Goal: Task Accomplishment & Management: Use online tool/utility

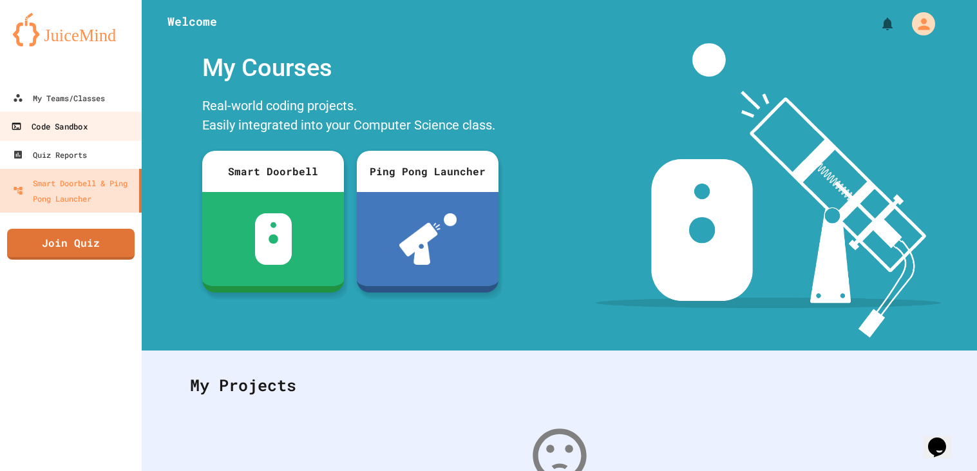
click at [135, 134] on link "Code Sandbox" at bounding box center [71, 125] width 146 height 29
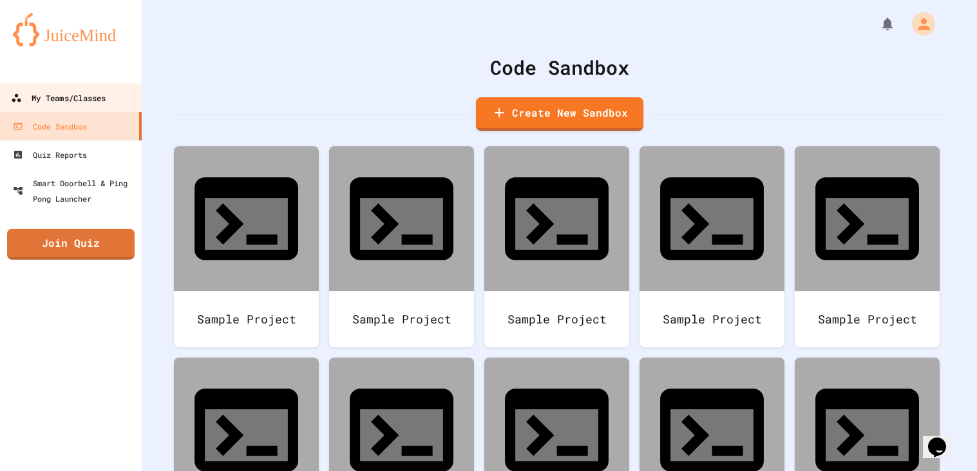
click at [102, 101] on div "My Teams/Classes" at bounding box center [58, 98] width 95 height 16
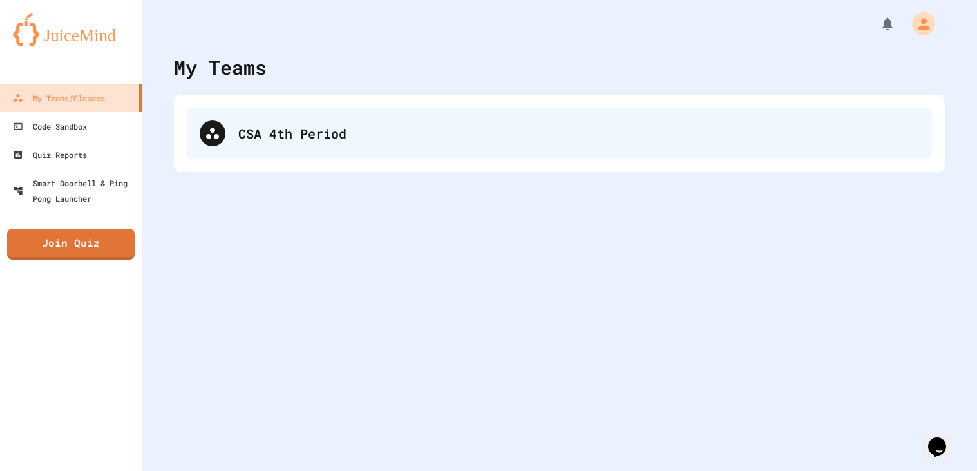
click at [298, 127] on div "CSA 4th Period" at bounding box center [578, 133] width 681 height 19
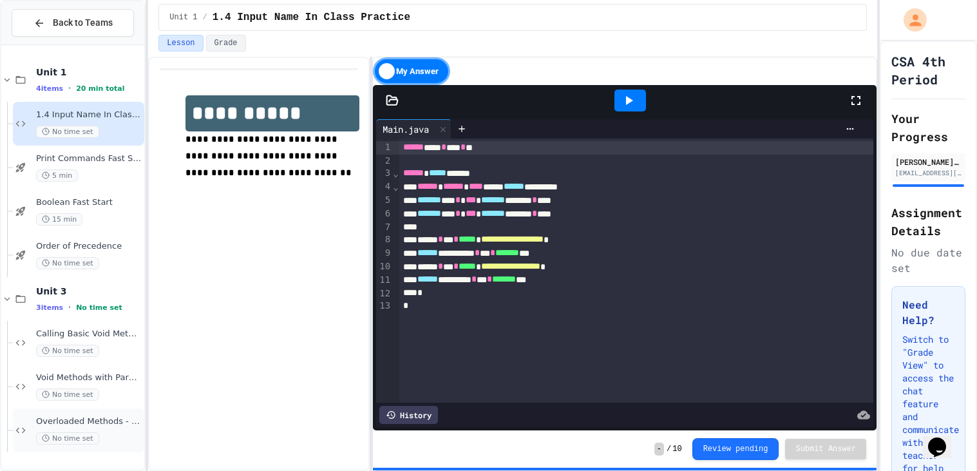
click at [102, 449] on div "Overloaded Methods - Smoothie Maker No time set" at bounding box center [78, 430] width 131 height 44
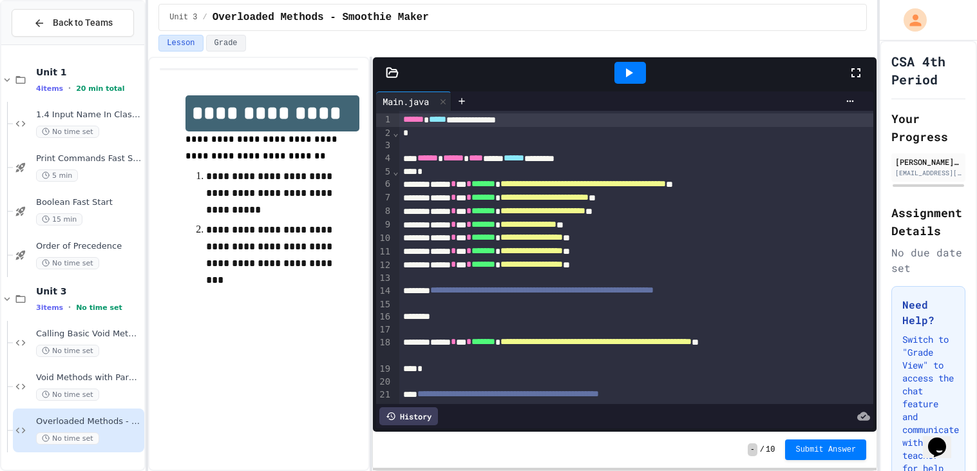
click at [157, 427] on div "**********" at bounding box center [258, 264] width 221 height 414
click at [265, 338] on div "**********" at bounding box center [258, 264] width 221 height 414
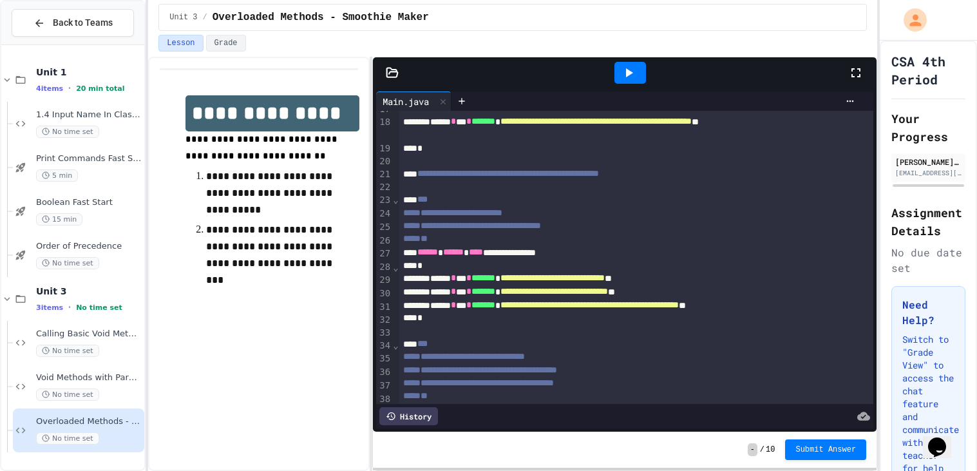
scroll to position [234, 0]
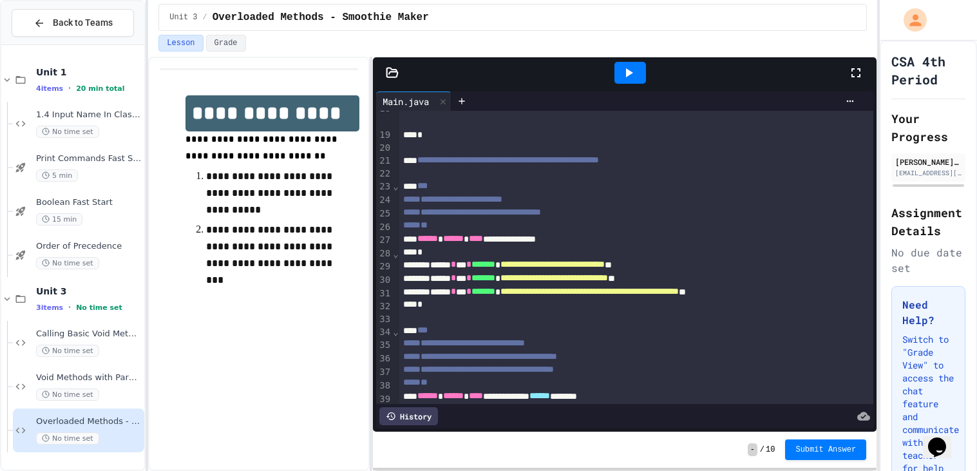
click at [587, 221] on div "**" at bounding box center [636, 225] width 474 height 13
click at [579, 241] on div "**********" at bounding box center [636, 239] width 474 height 14
click at [608, 278] on span "**********" at bounding box center [554, 277] width 108 height 9
click at [659, 248] on div "*" at bounding box center [636, 252] width 474 height 13
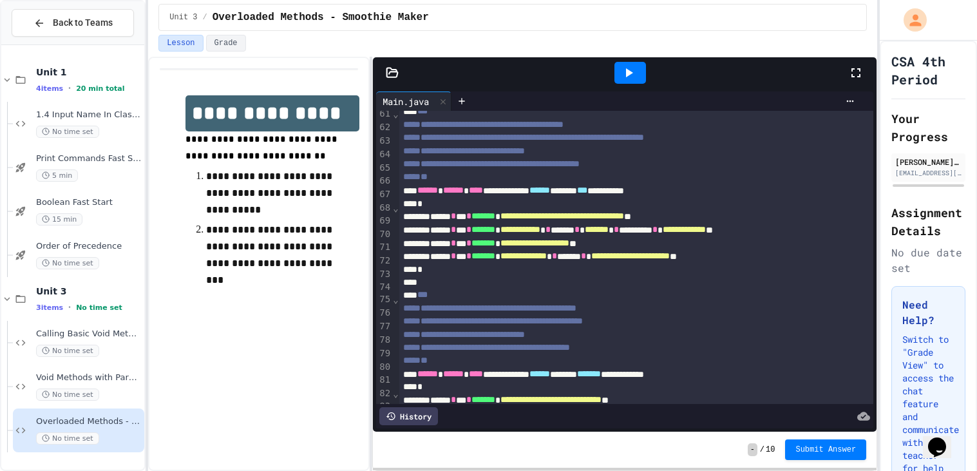
scroll to position [1032, 0]
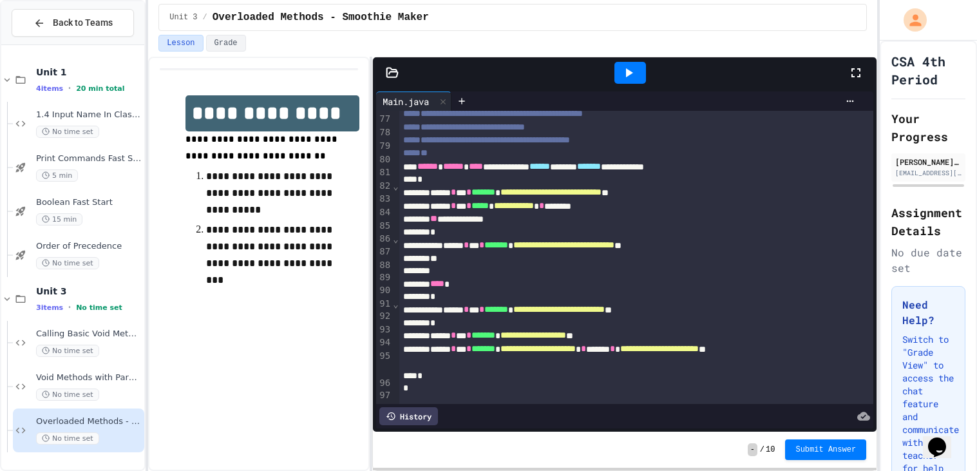
click at [452, 395] on div "*" at bounding box center [636, 388] width 474 height 13
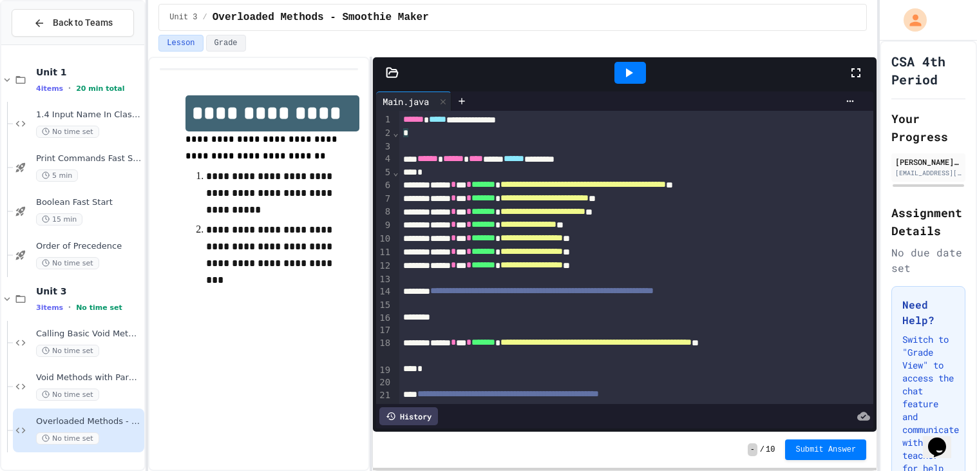
scroll to position [62, 0]
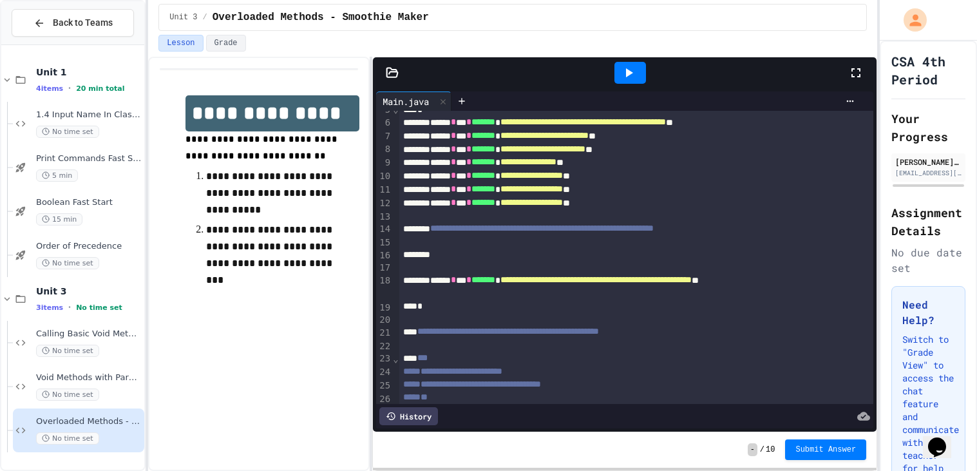
click at [487, 205] on div "**********" at bounding box center [636, 203] width 474 height 14
click at [487, 211] on div at bounding box center [636, 216] width 474 height 13
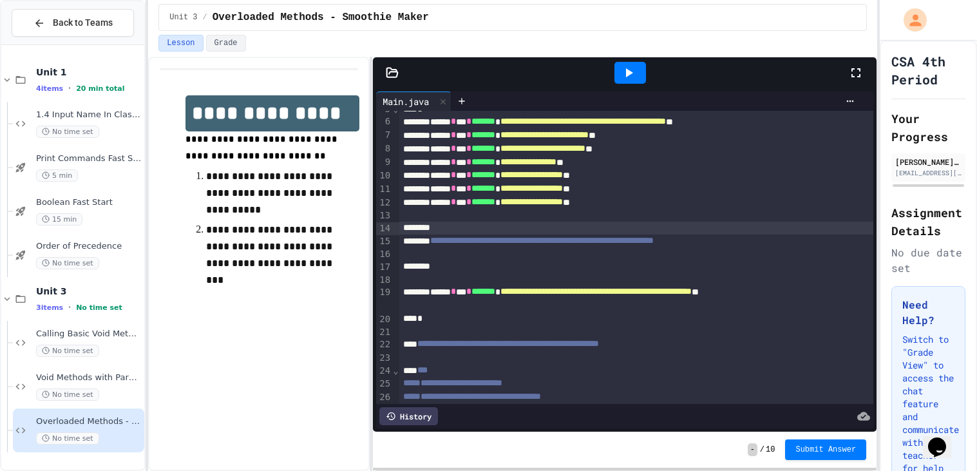
scroll to position [63, 0]
click at [507, 259] on div at bounding box center [636, 265] width 474 height 13
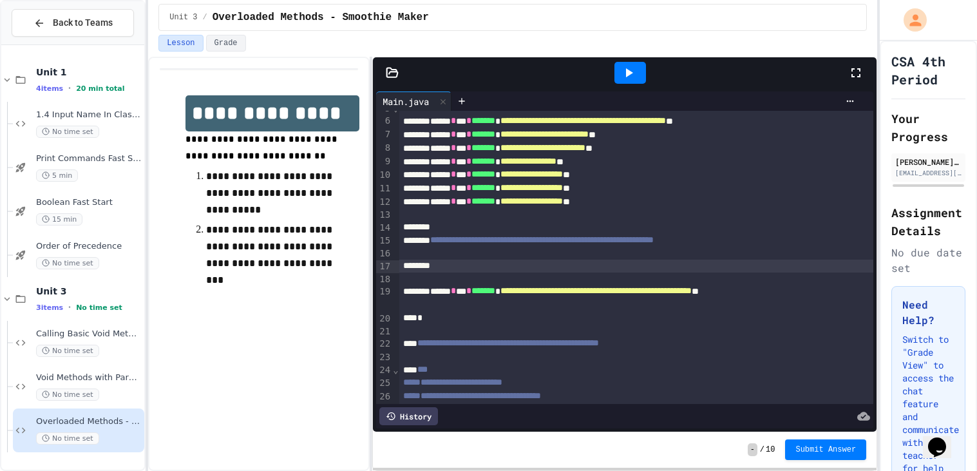
click at [488, 256] on div at bounding box center [636, 253] width 474 height 13
click at [486, 264] on div at bounding box center [636, 265] width 474 height 13
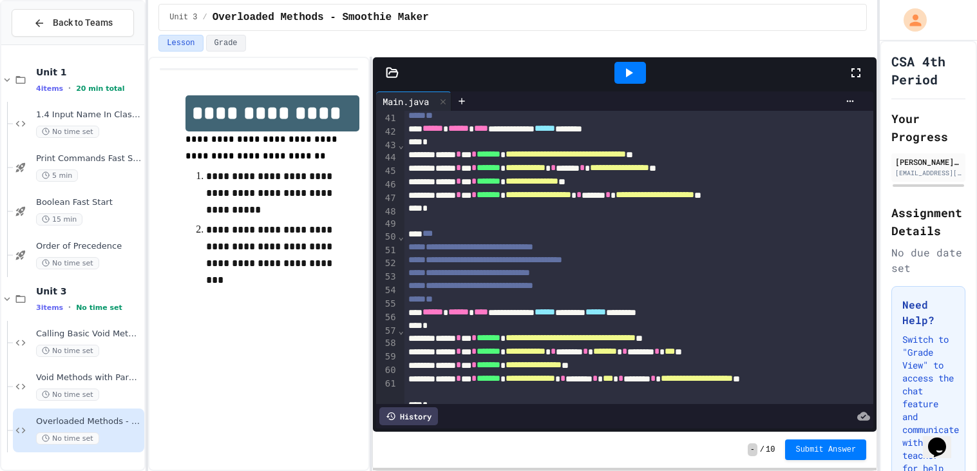
scroll to position [584, 0]
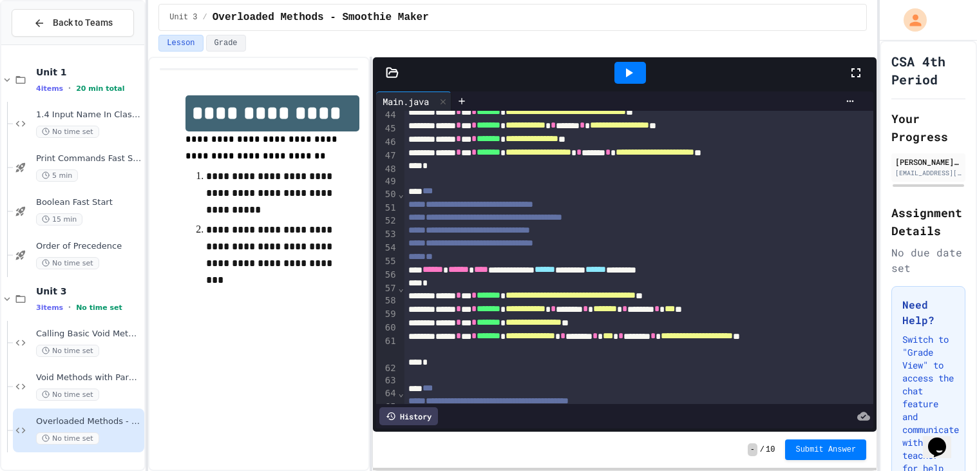
click at [392, 71] on icon at bounding box center [392, 72] width 13 height 13
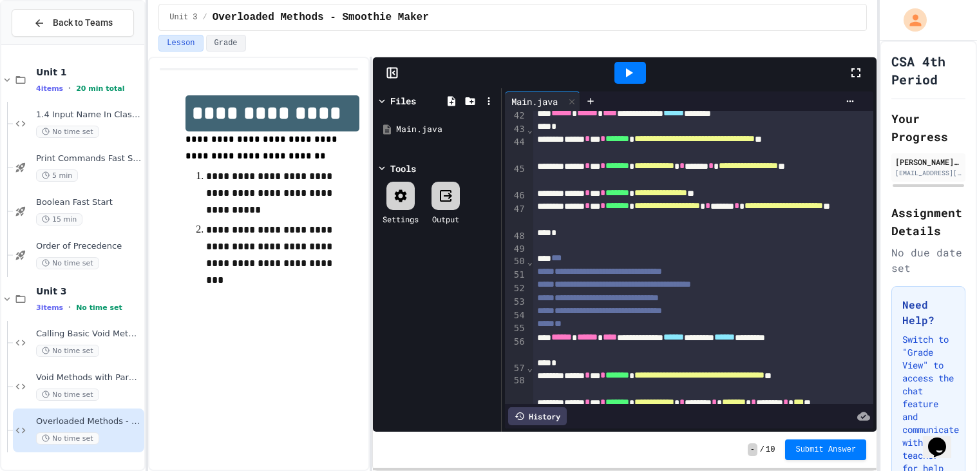
scroll to position [611, 0]
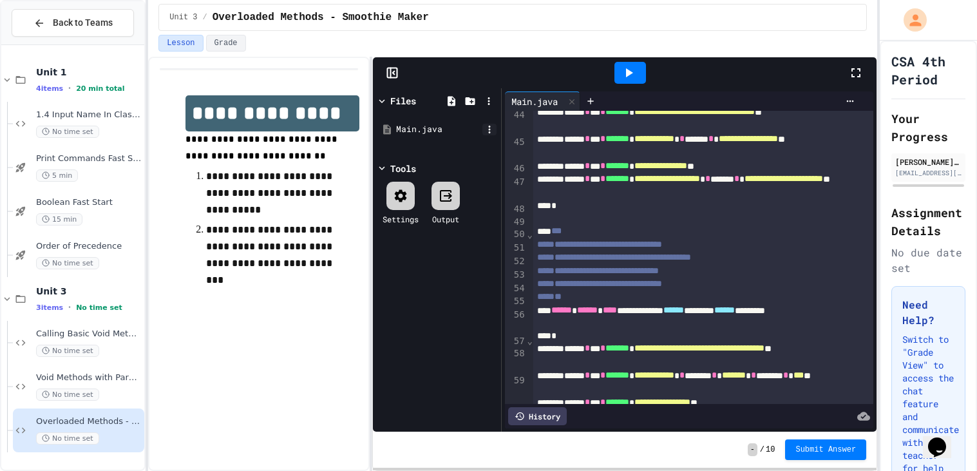
click at [487, 128] on icon at bounding box center [490, 130] width 12 height 12
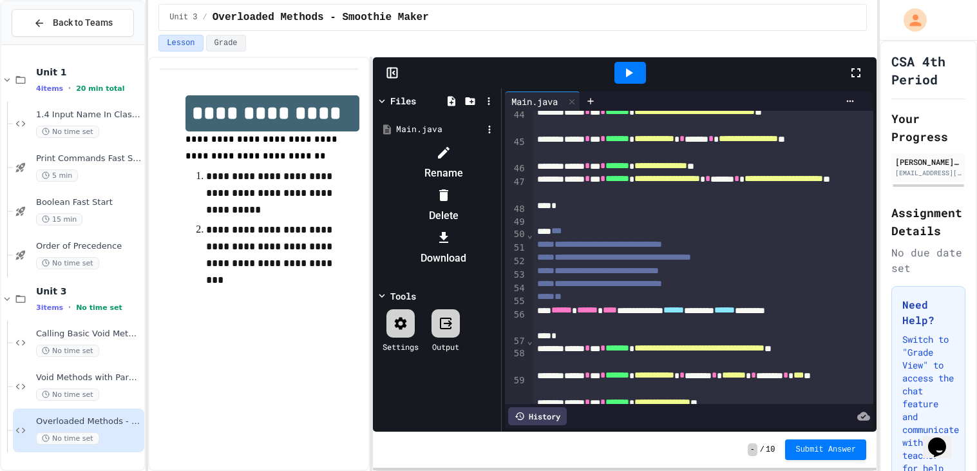
click at [498, 142] on div at bounding box center [437, 142] width 122 height 0
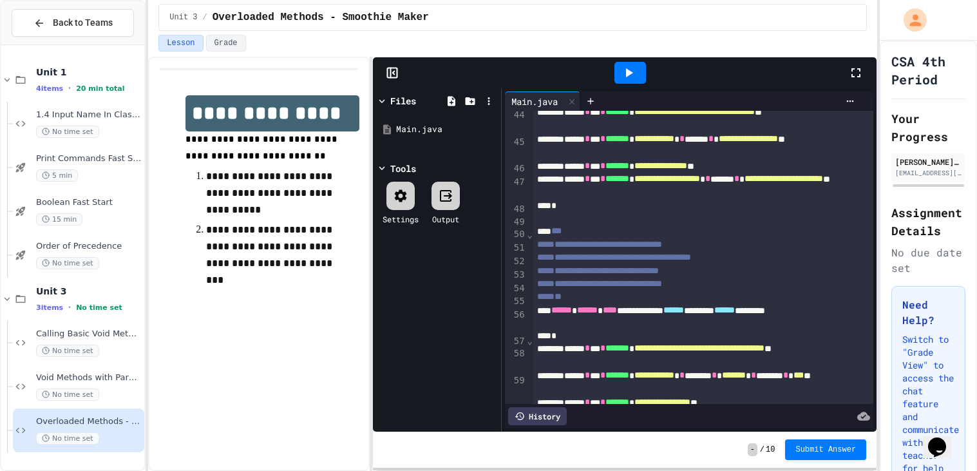
click at [397, 82] on div at bounding box center [624, 72] width 503 height 31
click at [397, 77] on rect at bounding box center [393, 73] width 10 height 10
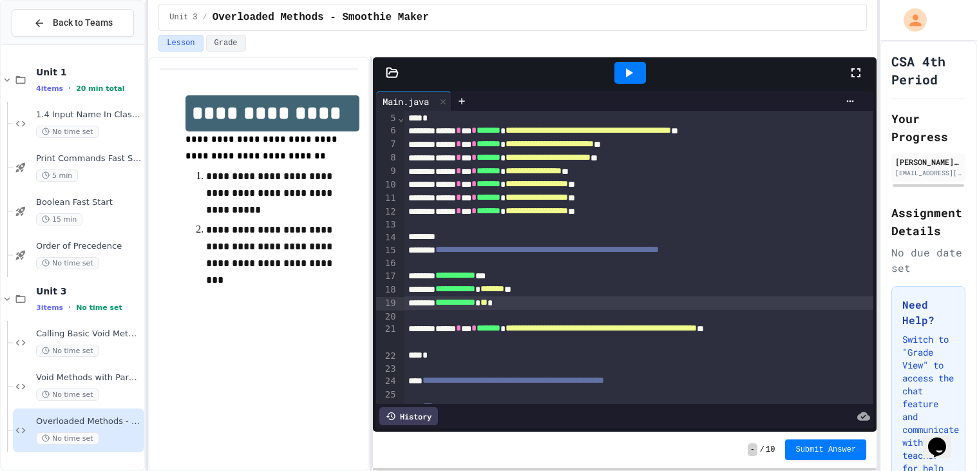
scroll to position [61, 0]
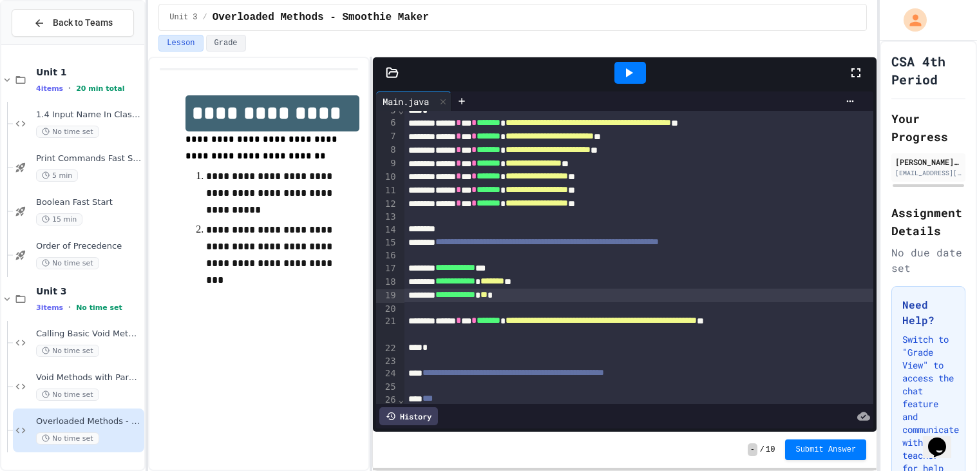
click at [487, 297] on span "**" at bounding box center [483, 294] width 7 height 9
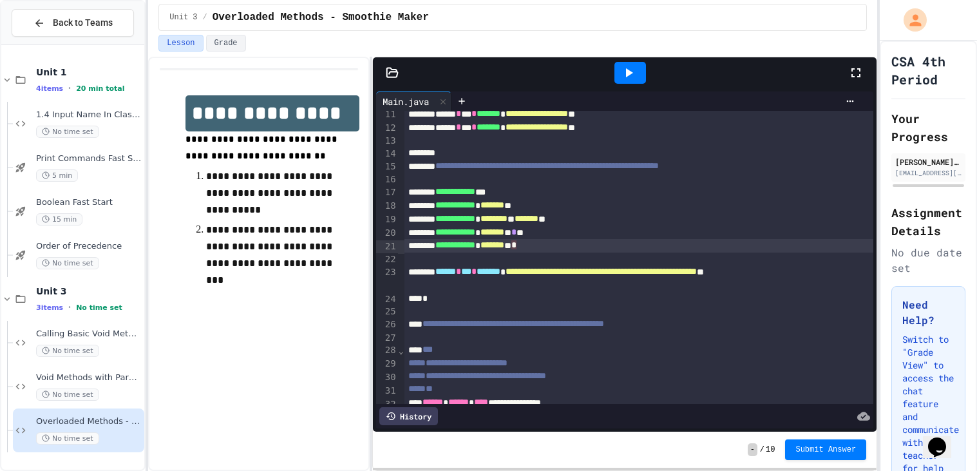
scroll to position [136, 0]
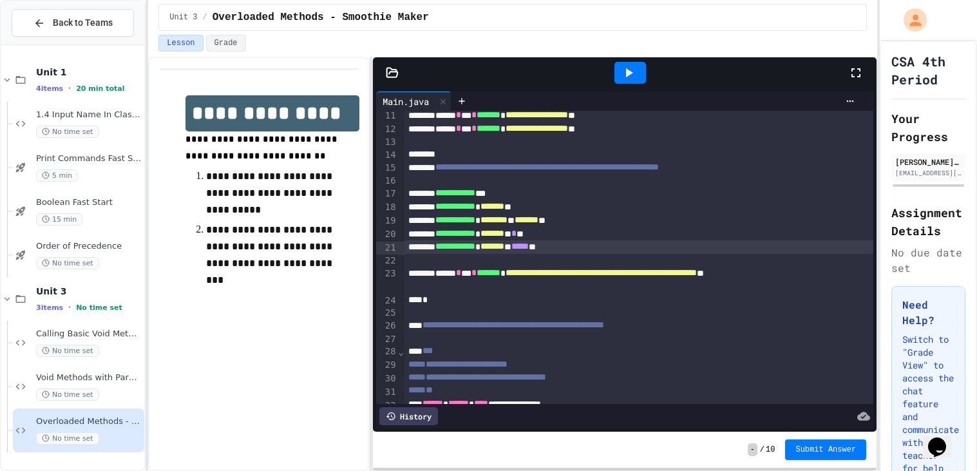
click at [621, 59] on div at bounding box center [630, 72] width 44 height 35
click at [622, 69] on icon at bounding box center [628, 72] width 15 height 15
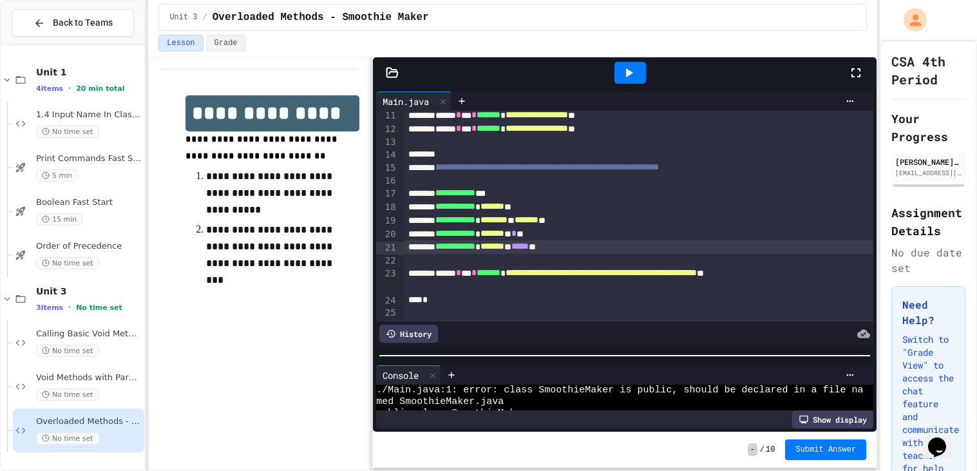
click at [509, 355] on div at bounding box center [624, 355] width 503 height 13
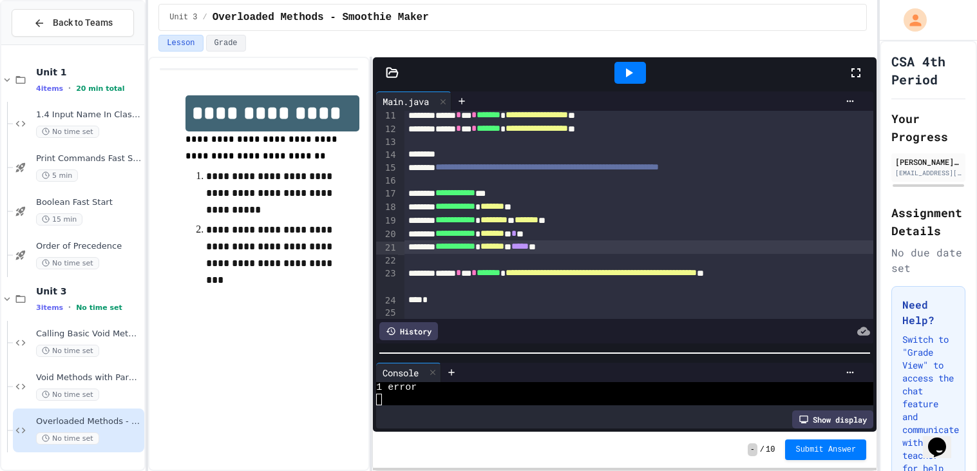
scroll to position [0, 0]
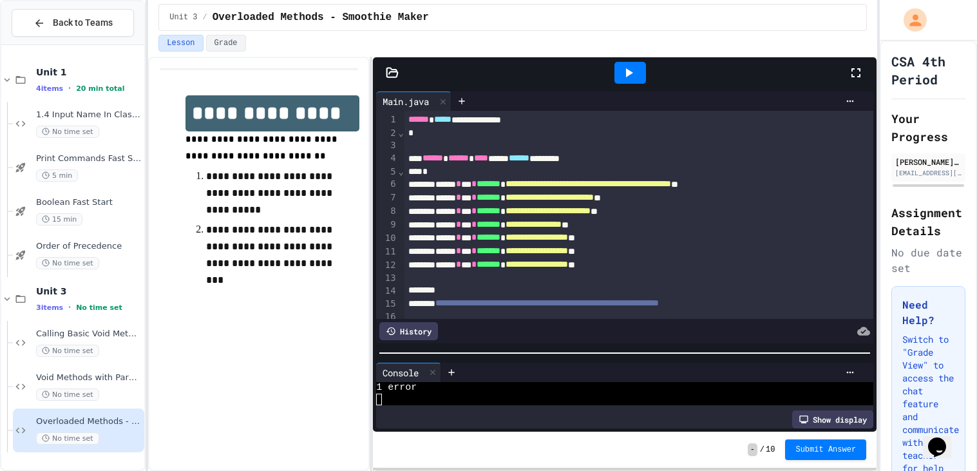
click at [462, 357] on div at bounding box center [624, 352] width 503 height 13
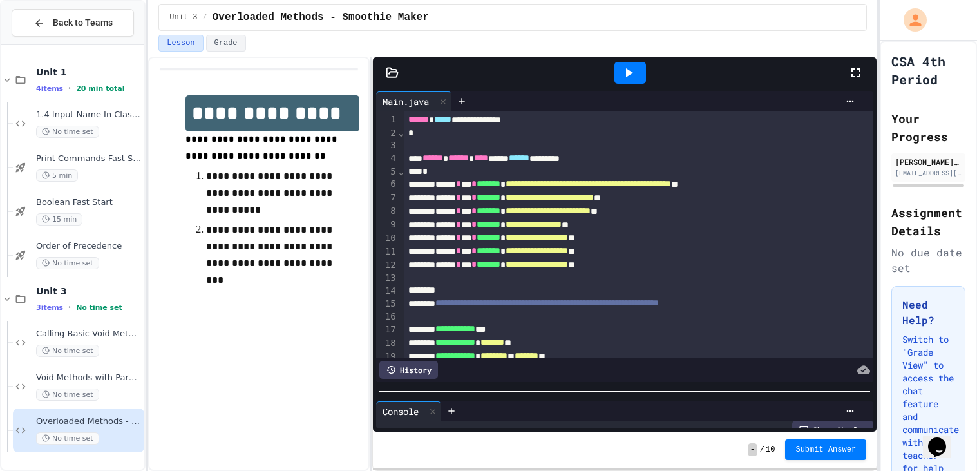
click at [463, 398] on div at bounding box center [624, 391] width 503 height 13
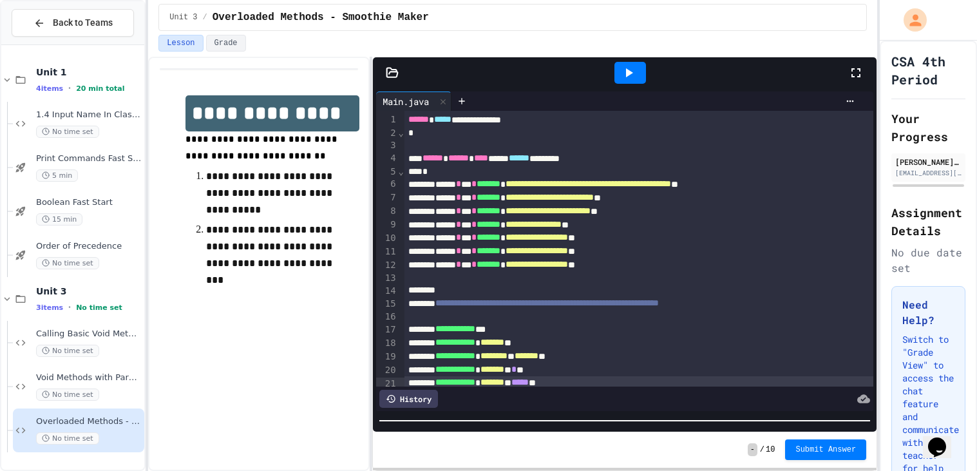
click at [399, 80] on div at bounding box center [624, 72] width 503 height 31
click at [397, 77] on icon at bounding box center [392, 72] width 13 height 13
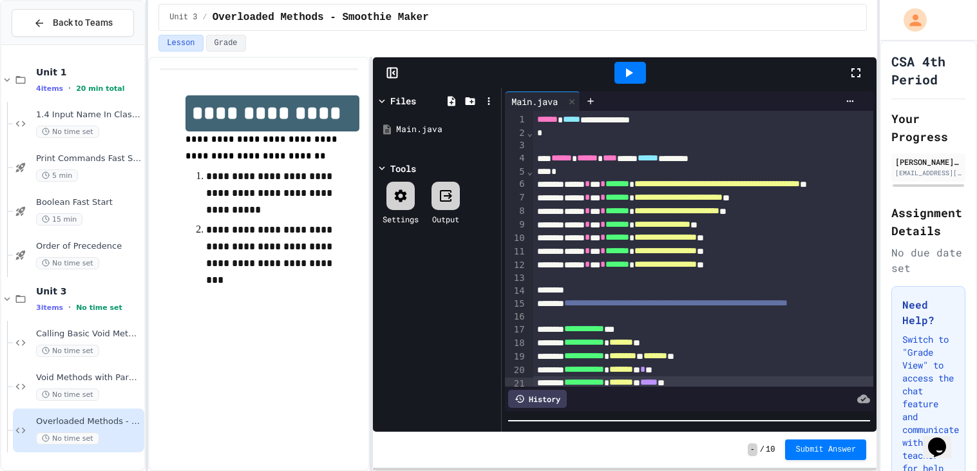
scroll to position [57, 0]
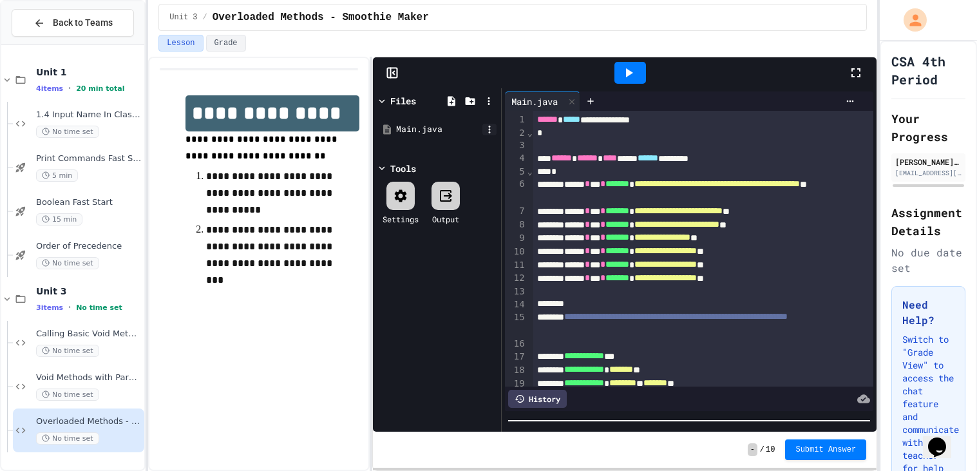
click at [487, 130] on icon at bounding box center [490, 130] width 12 height 12
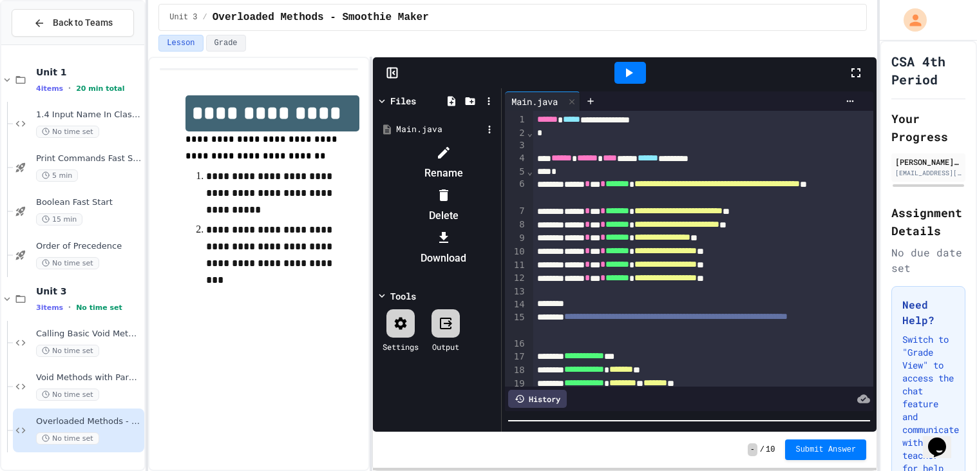
click at [498, 151] on div at bounding box center [443, 152] width 109 height 21
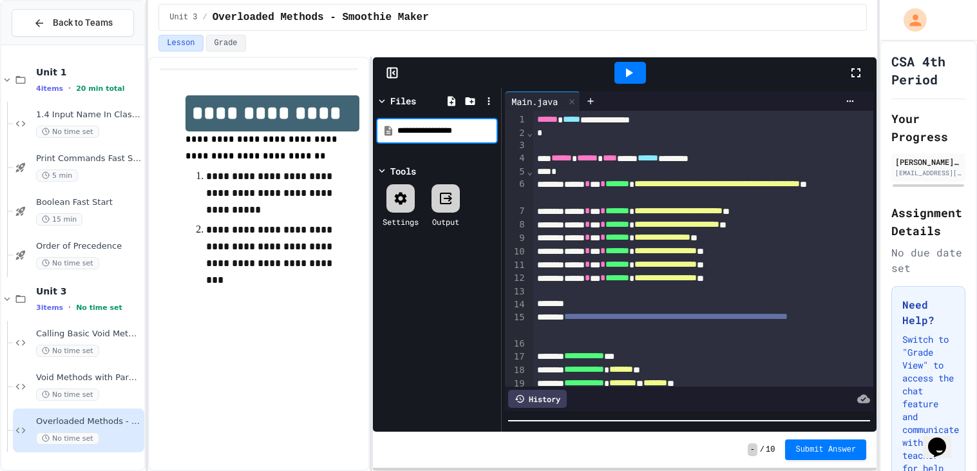
type input "**********"
click at [476, 145] on div "**********" at bounding box center [437, 130] width 122 height 41
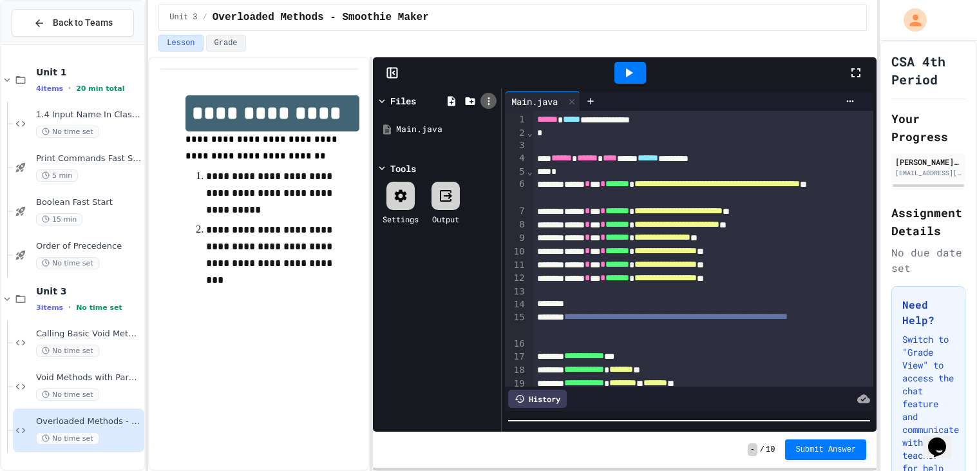
click at [485, 102] on icon at bounding box center [489, 101] width 12 height 12
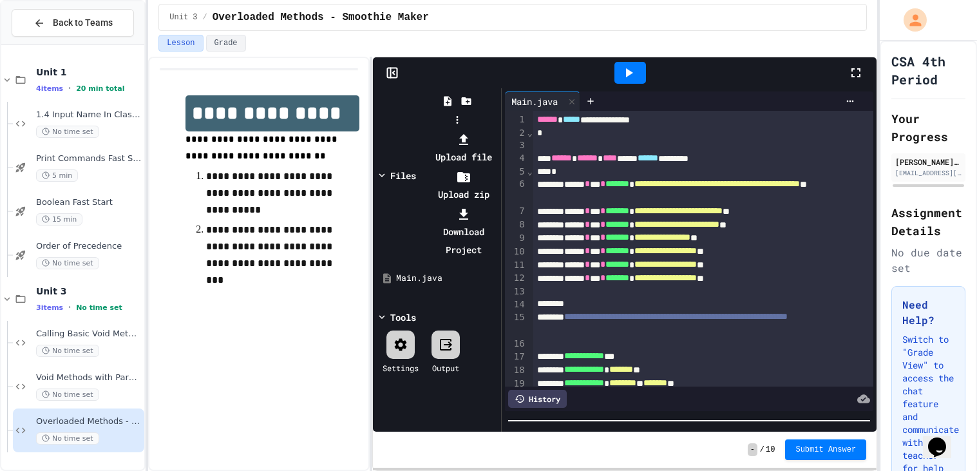
click at [485, 130] on div at bounding box center [457, 130] width 82 height 0
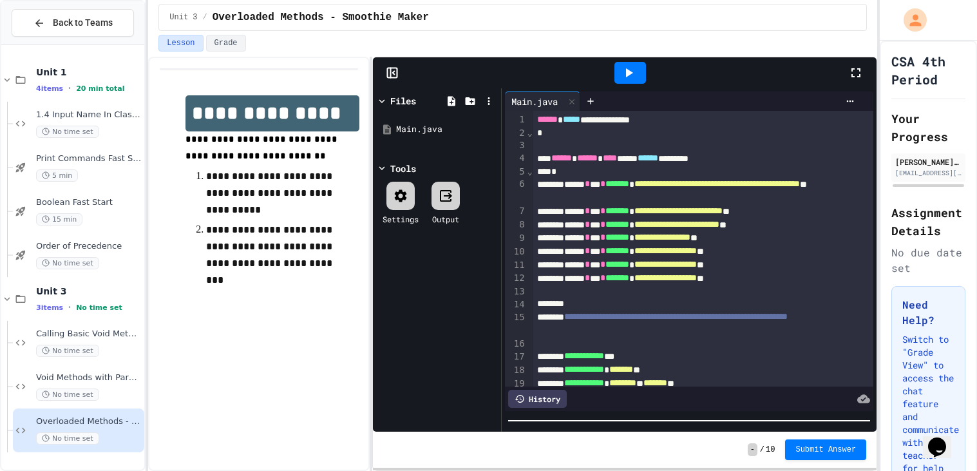
click at [437, 99] on div "Files" at bounding box center [409, 101] width 66 height 14
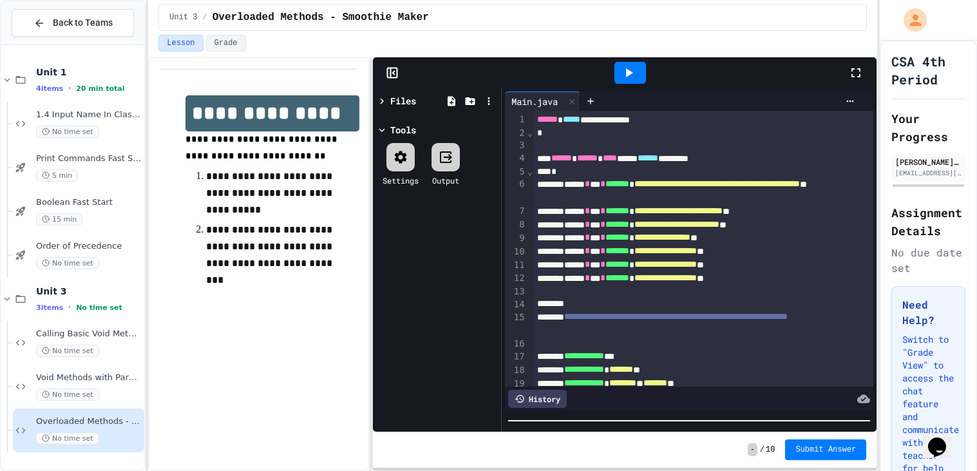
click at [404, 154] on icon at bounding box center [401, 157] width 12 height 12
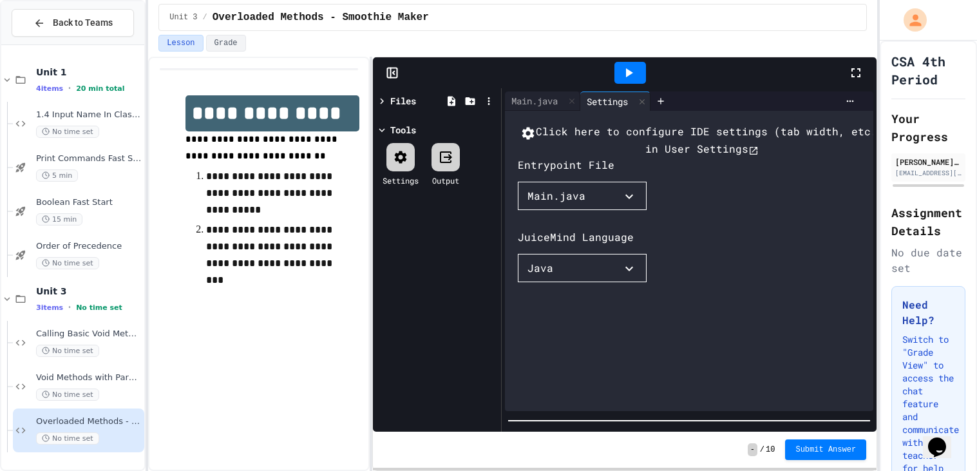
click at [597, 210] on button "Main.java" at bounding box center [582, 196] width 129 height 28
click at [558, 232] on li "Main.java" at bounding box center [559, 221] width 58 height 21
click at [524, 95] on div "Main.java" at bounding box center [534, 101] width 59 height 14
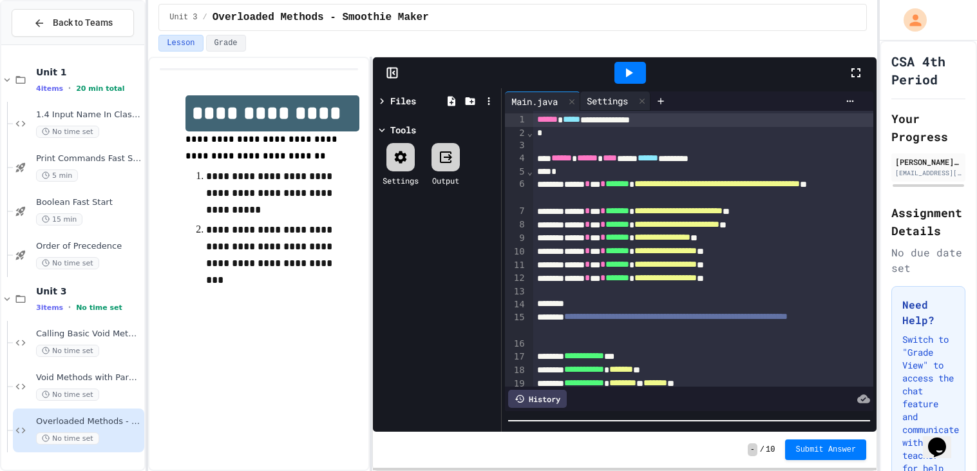
click at [590, 100] on div "Settings" at bounding box center [607, 101] width 54 height 14
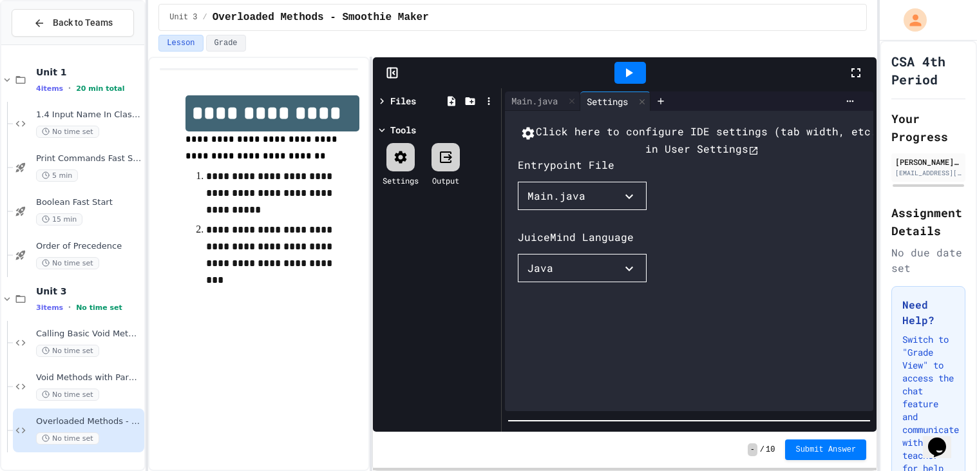
click at [395, 98] on div "Files" at bounding box center [403, 101] width 26 height 14
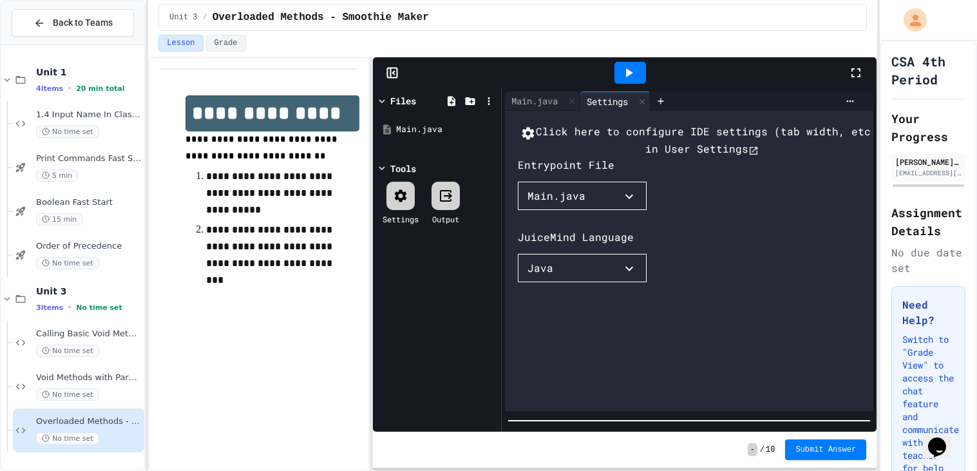
click at [404, 198] on icon at bounding box center [401, 195] width 12 height 12
click at [644, 98] on icon at bounding box center [641, 101] width 9 height 9
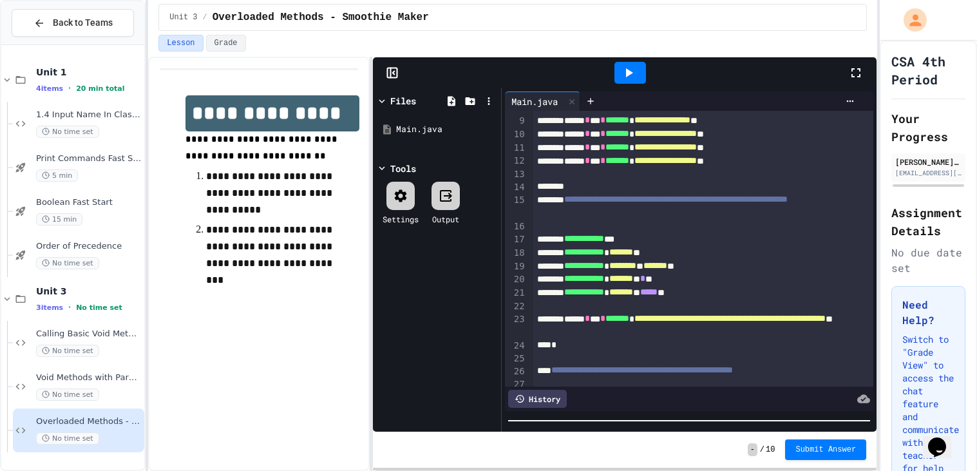
scroll to position [0, 0]
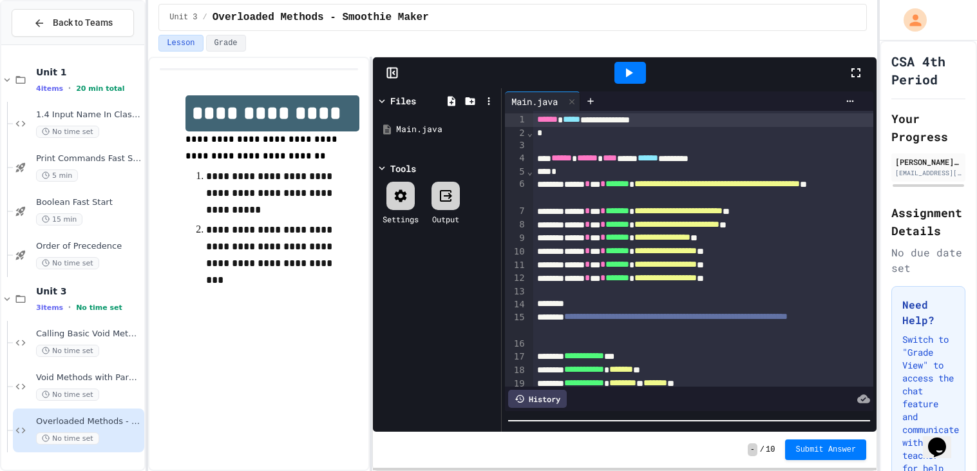
click at [445, 144] on div "Main.java" at bounding box center [437, 129] width 122 height 39
click at [484, 129] on icon at bounding box center [490, 130] width 12 height 12
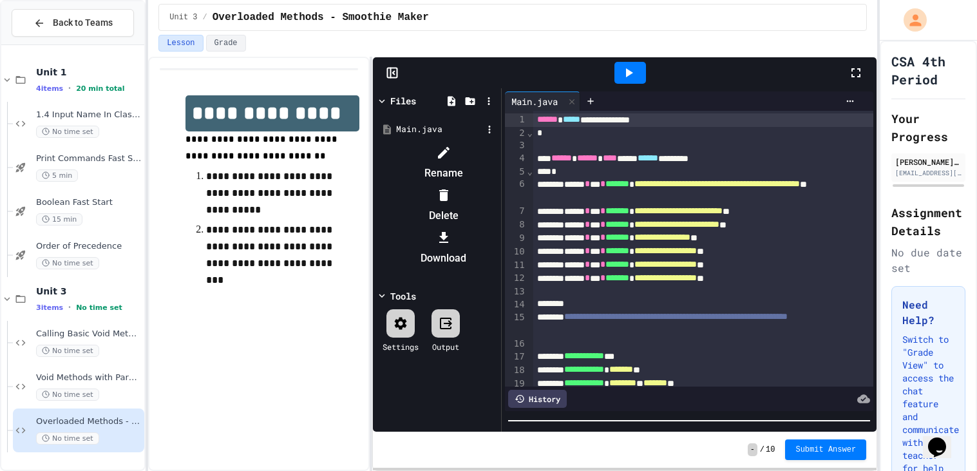
click at [498, 153] on li "Rename" at bounding box center [443, 162] width 109 height 41
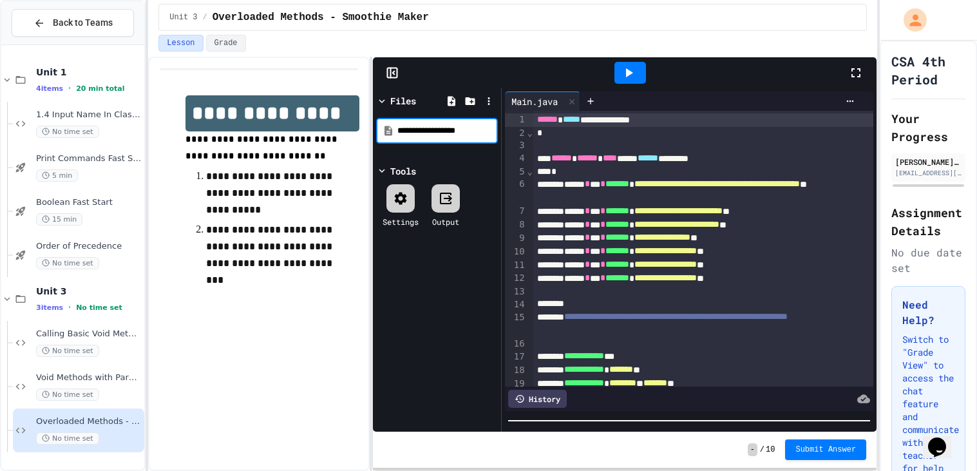
type input "**********"
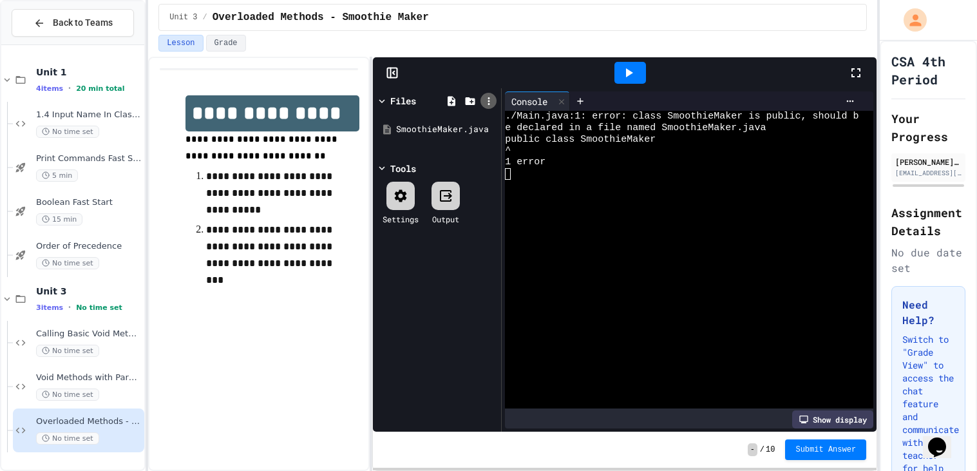
click at [486, 105] on icon at bounding box center [489, 101] width 12 height 12
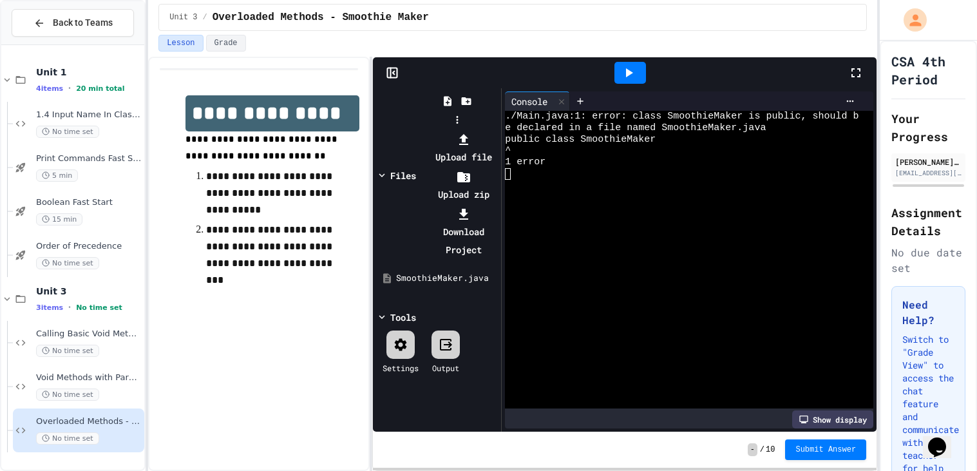
click at [416, 130] on div at bounding box center [457, 130] width 82 height 0
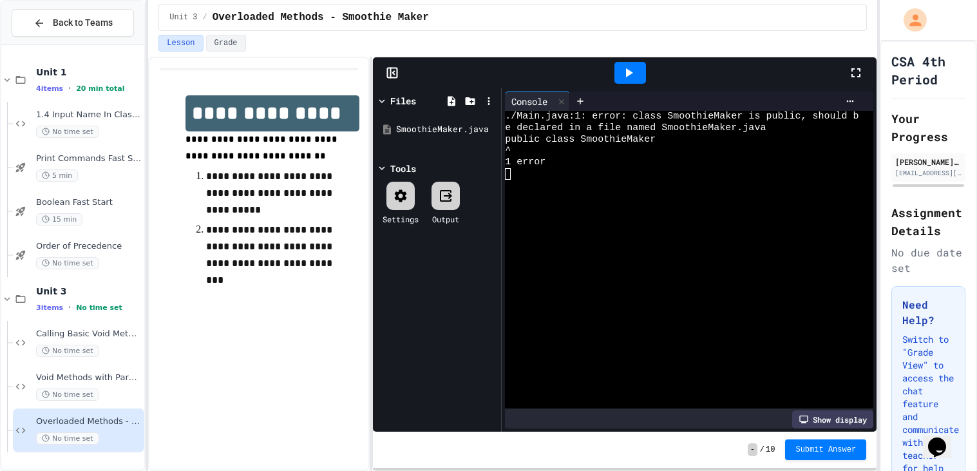
click at [395, 197] on icon at bounding box center [401, 195] width 12 height 12
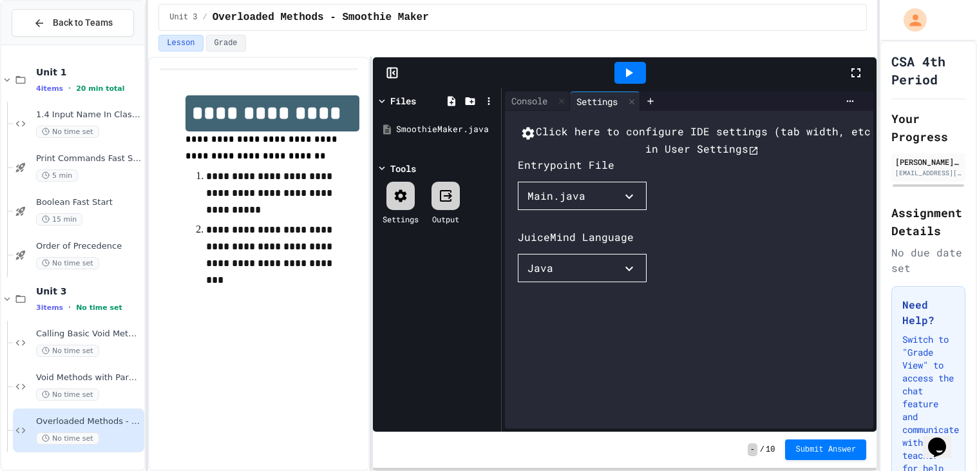
click at [542, 205] on button "Main.java" at bounding box center [582, 196] width 129 height 28
click at [547, 232] on li "SmoothieMaker.java" at bounding box center [588, 221] width 116 height 21
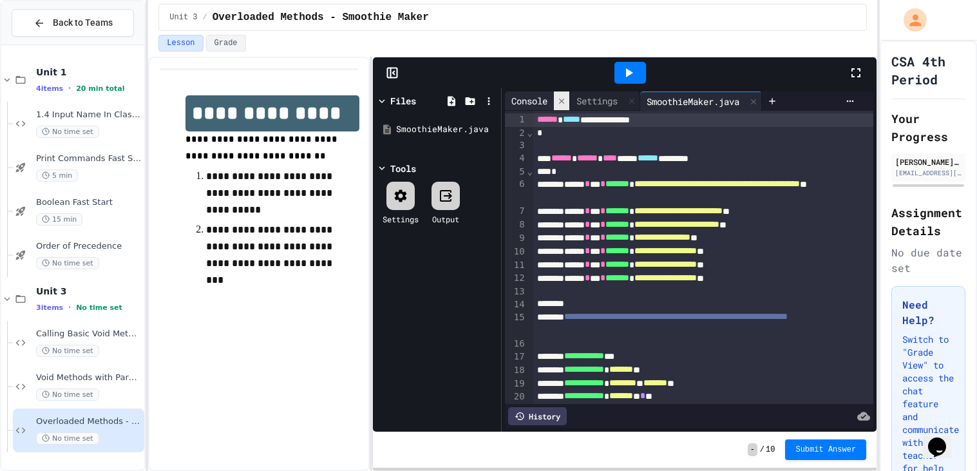
click at [562, 105] on icon at bounding box center [561, 101] width 9 height 9
click at [562, 105] on div at bounding box center [566, 100] width 15 height 19
click at [633, 75] on icon at bounding box center [628, 72] width 15 height 15
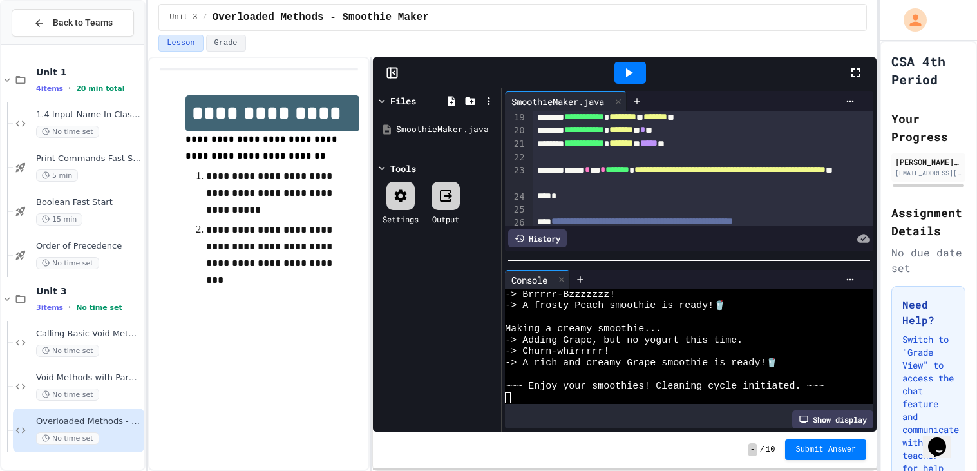
scroll to position [239, 0]
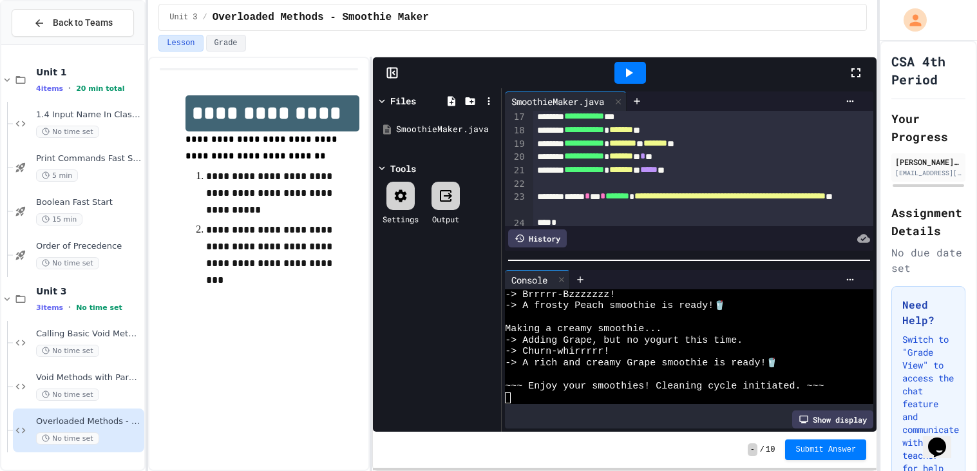
click at [667, 143] on span "*******" at bounding box center [655, 142] width 24 height 9
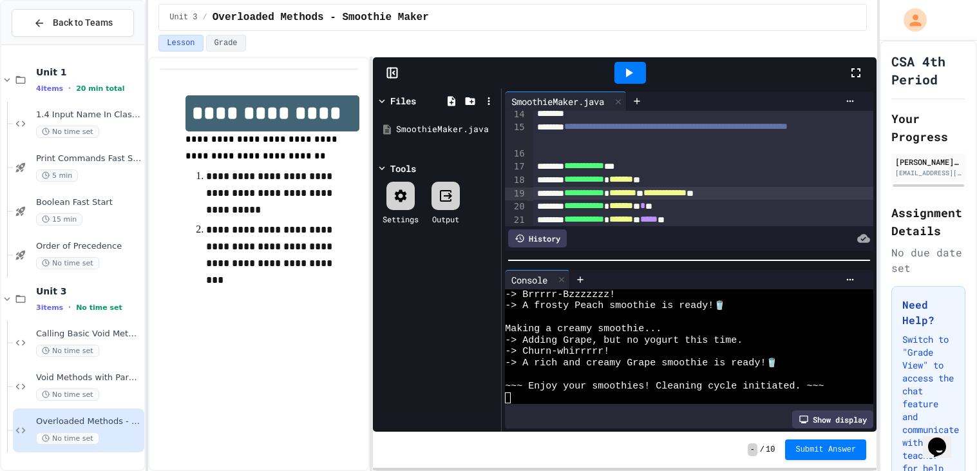
scroll to position [192, 0]
click at [827, 440] on button "Submit Answer" at bounding box center [825, 449] width 81 height 21
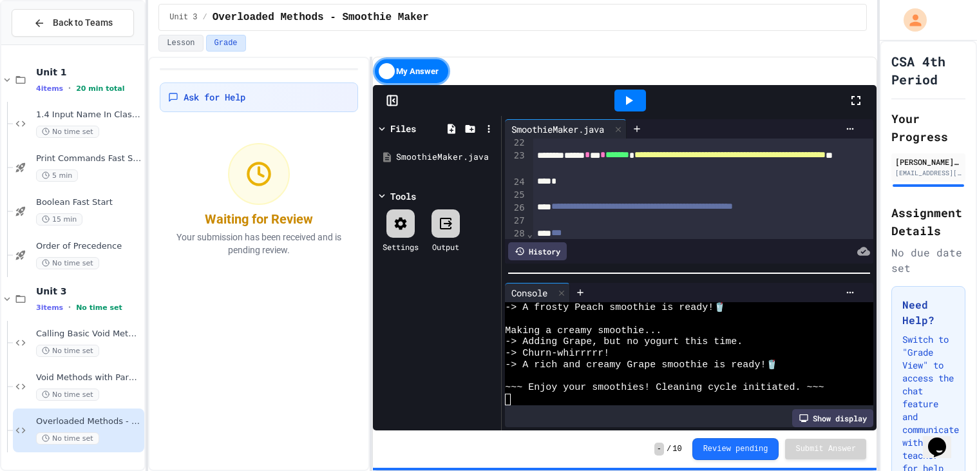
scroll to position [359, 0]
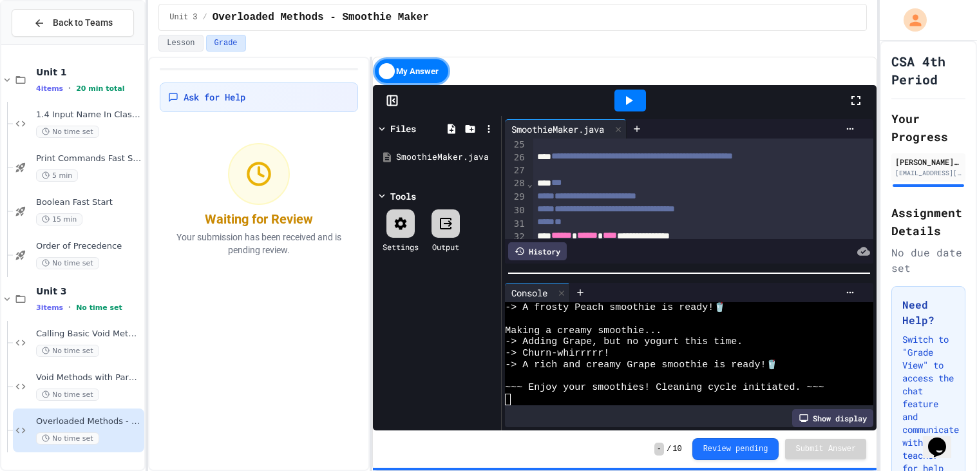
click at [644, 218] on div "**" at bounding box center [703, 222] width 340 height 13
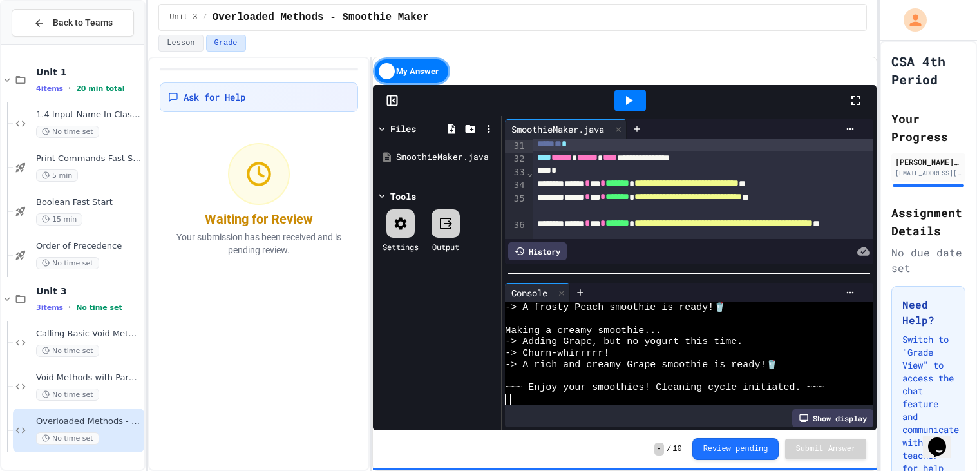
scroll to position [435, 0]
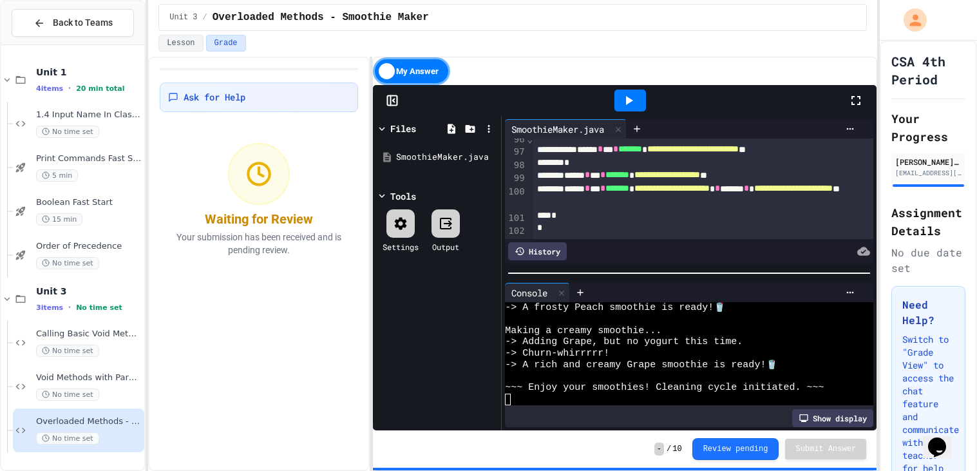
click at [632, 215] on div "*" at bounding box center [703, 215] width 340 height 13
click at [674, 218] on div "*" at bounding box center [703, 216] width 340 height 14
click at [629, 280] on div "Console WWWWWWWWWWWWWWWWWWWWWWWWWWWWWWWW -> A frosty Peach smoothie is ready! 🥤…" at bounding box center [689, 354] width 375 height 151
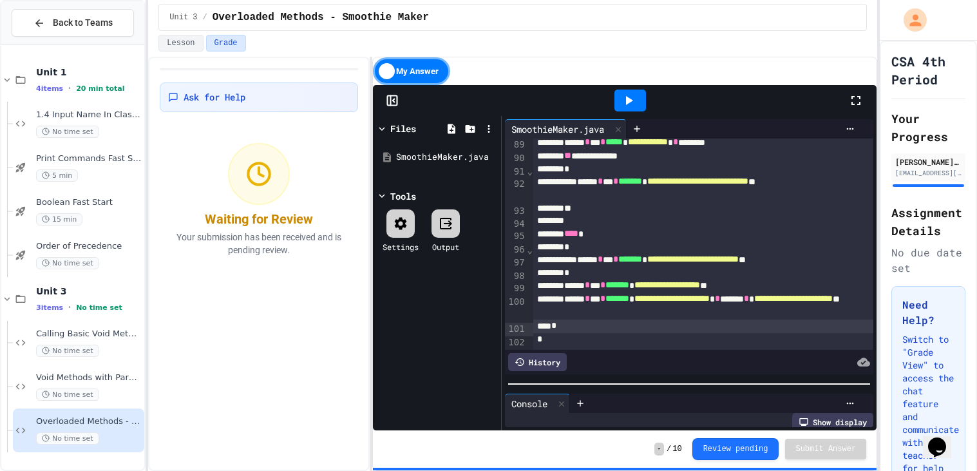
click at [635, 393] on div "**********" at bounding box center [689, 273] width 375 height 314
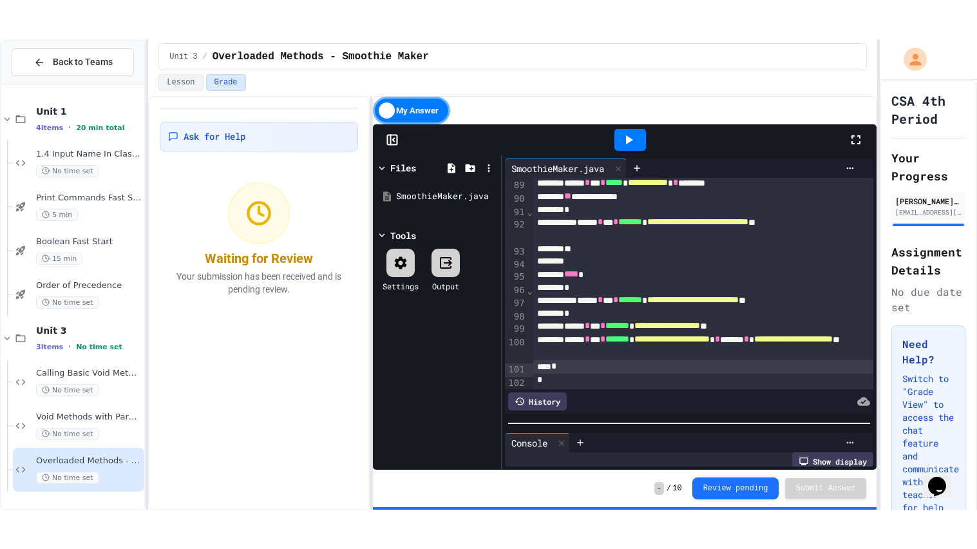
scroll to position [377, 0]
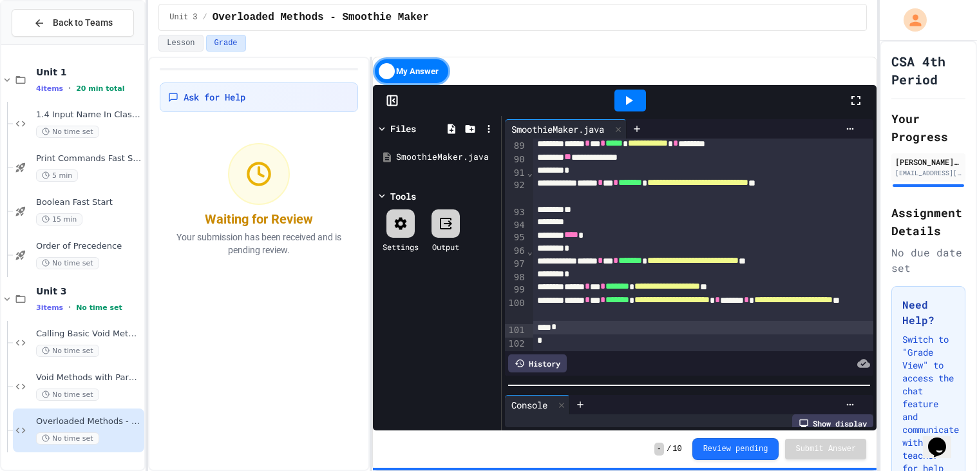
click at [858, 96] on icon at bounding box center [855, 100] width 9 height 9
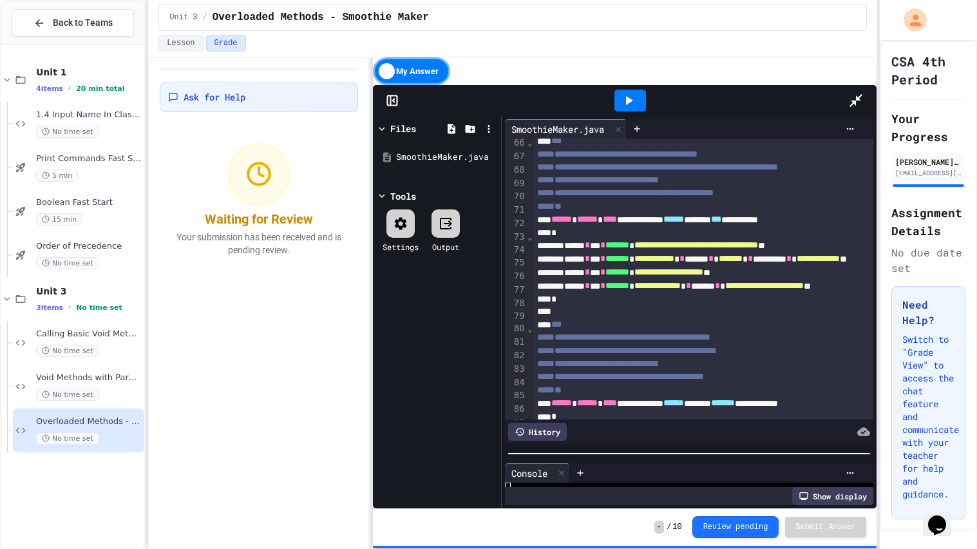
scroll to position [1069, 0]
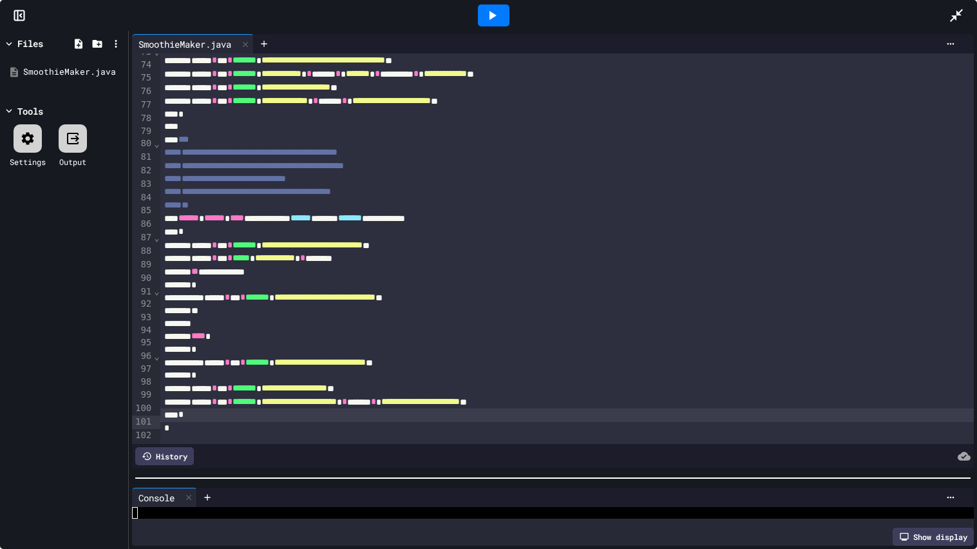
click at [216, 419] on div "*" at bounding box center [566, 415] width 813 height 14
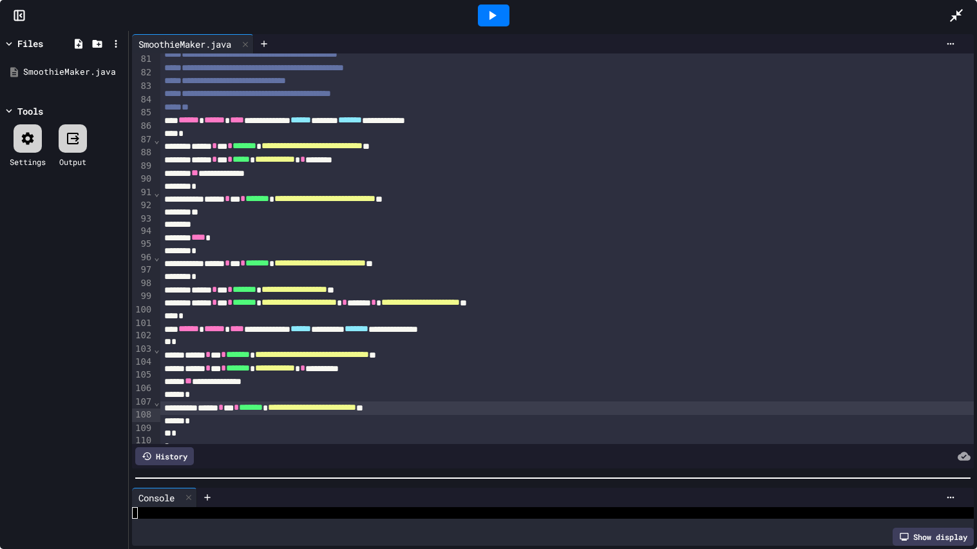
scroll to position [1185, 0]
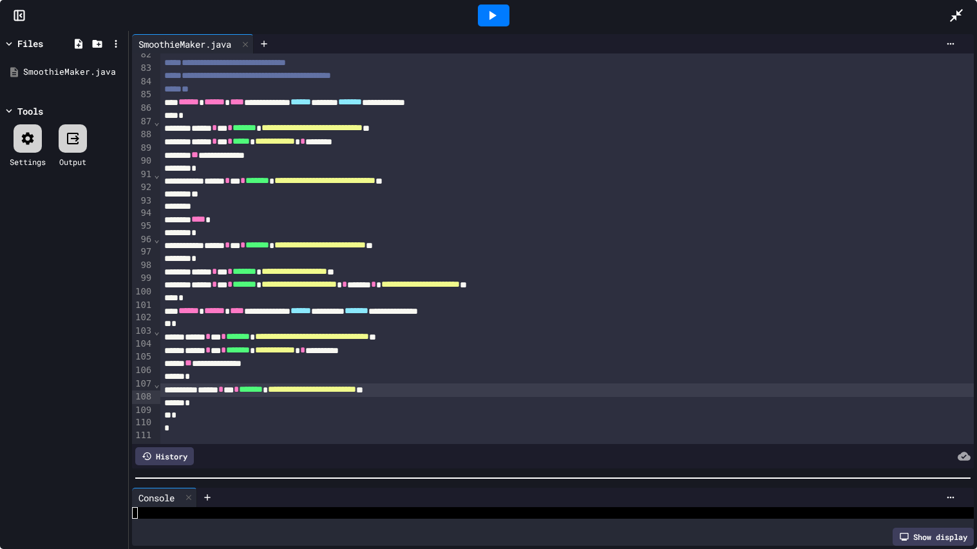
click at [266, 409] on div "*" at bounding box center [566, 403] width 813 height 13
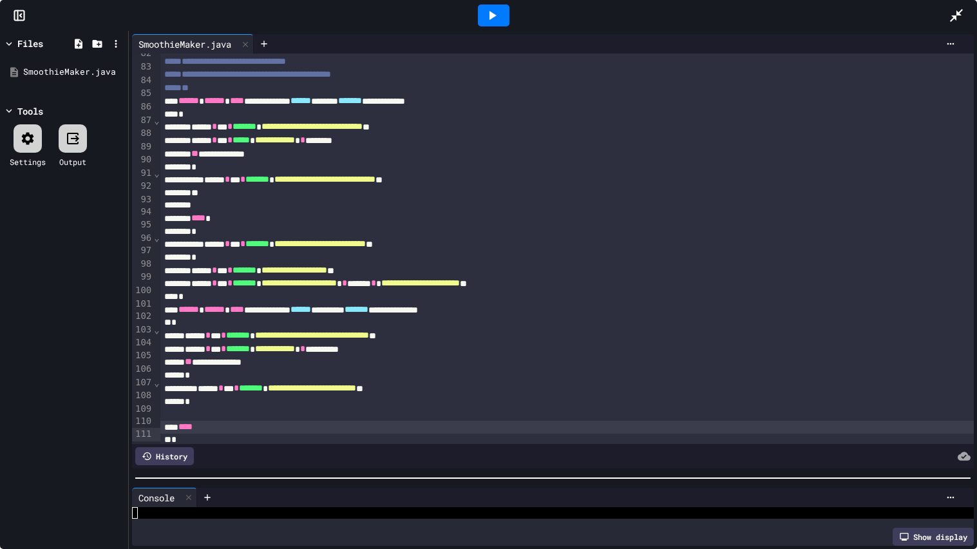
click at [178, 434] on div "****" at bounding box center [566, 427] width 813 height 14
click at [183, 434] on div "****" at bounding box center [566, 427] width 813 height 14
click at [296, 431] on div "****" at bounding box center [566, 427] width 813 height 14
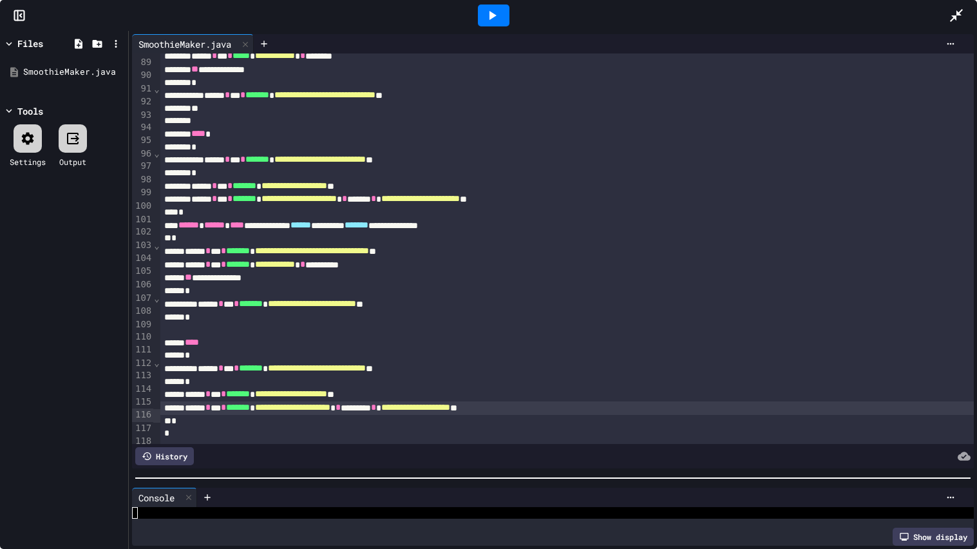
scroll to position [1276, 0]
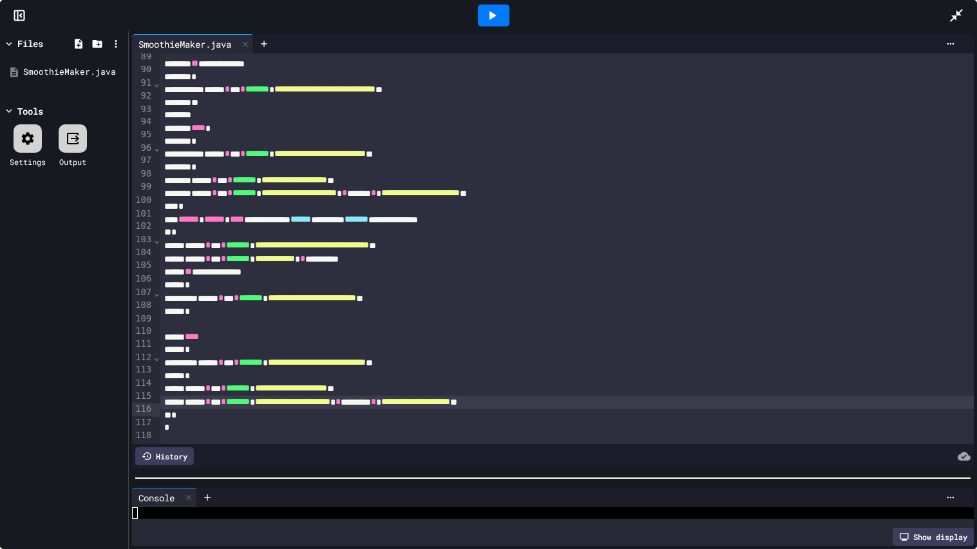
click at [177, 422] on div "*" at bounding box center [566, 415] width 813 height 13
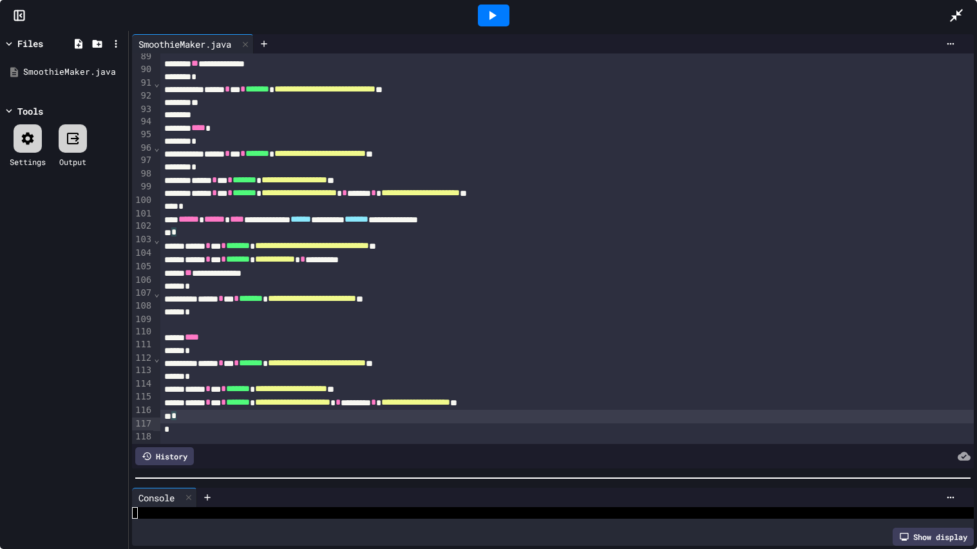
scroll to position [1277, 0]
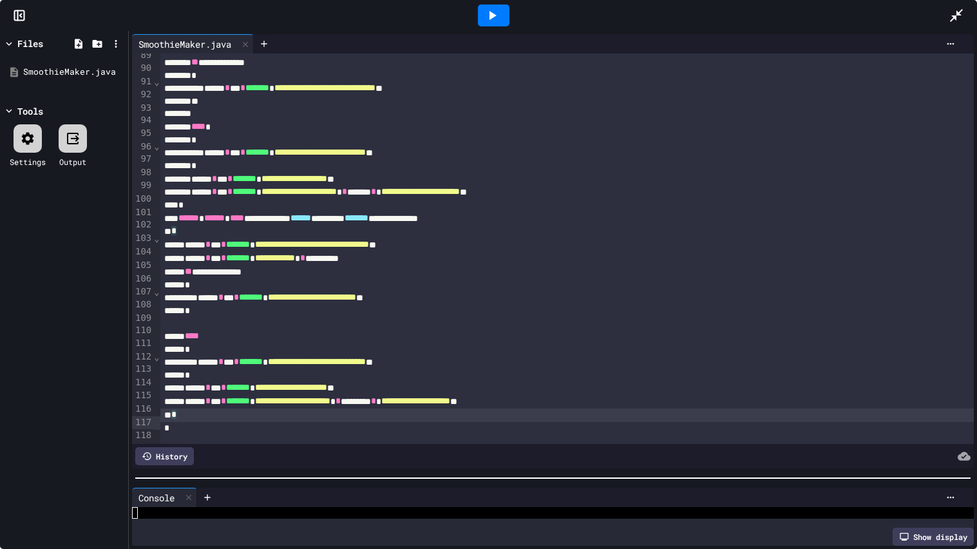
click at [217, 417] on div "*" at bounding box center [566, 415] width 813 height 14
click at [216, 447] on div at bounding box center [582, 456] width 776 height 18
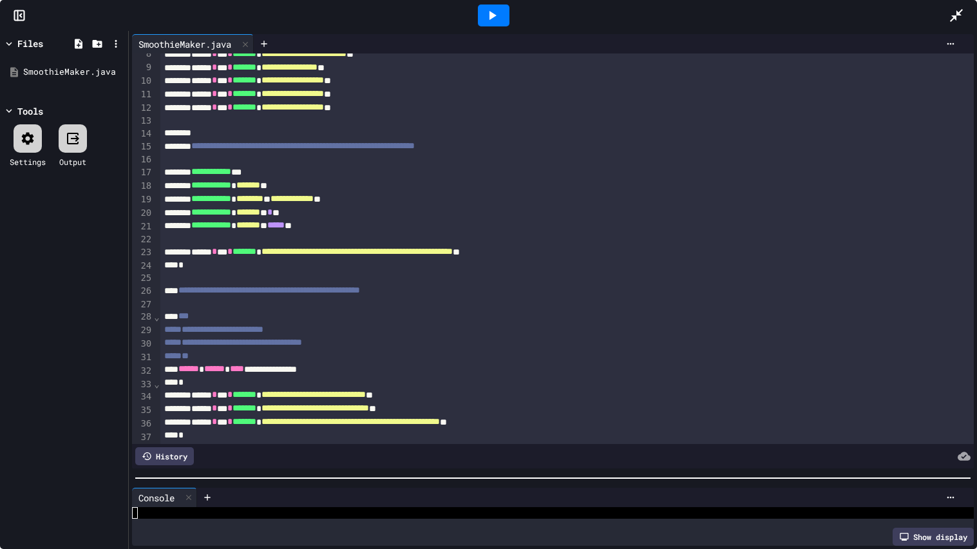
scroll to position [0, 0]
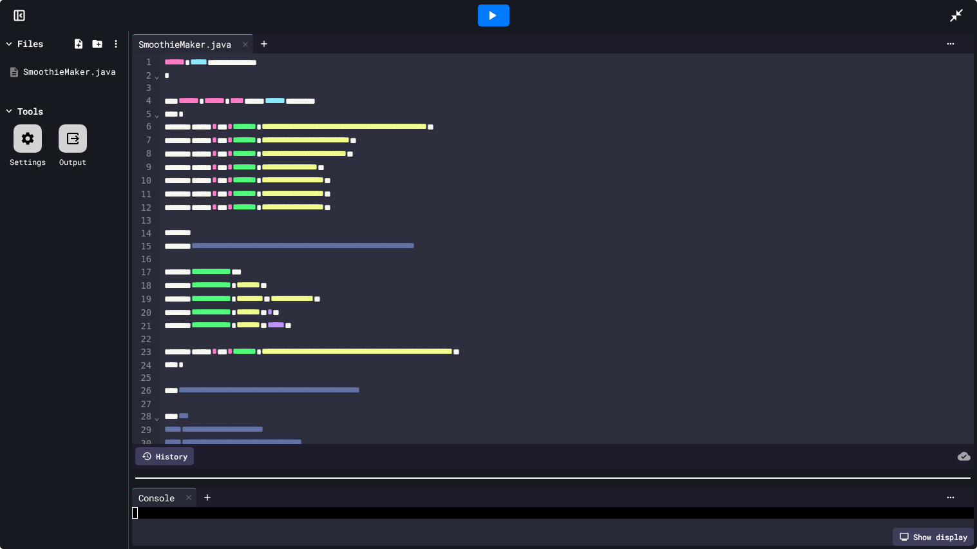
click at [397, 329] on div "**********" at bounding box center [566, 326] width 813 height 14
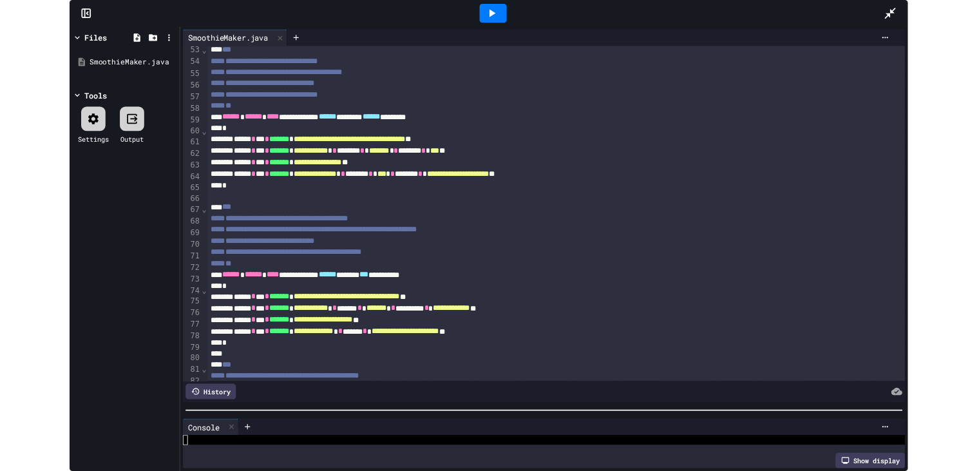
scroll to position [1182, 0]
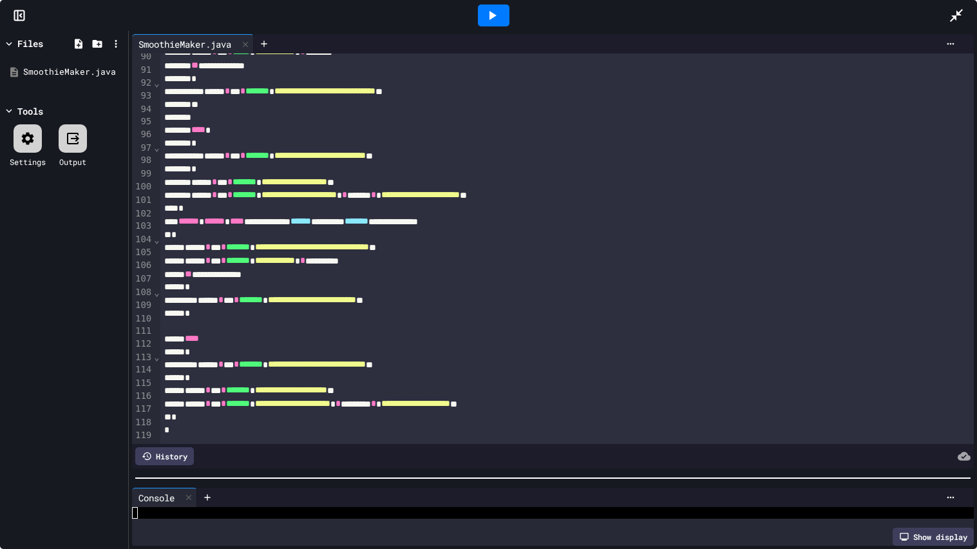
click at [250, 404] on span "*******" at bounding box center [238, 403] width 24 height 9
click at [955, 13] on icon at bounding box center [955, 15] width 15 height 15
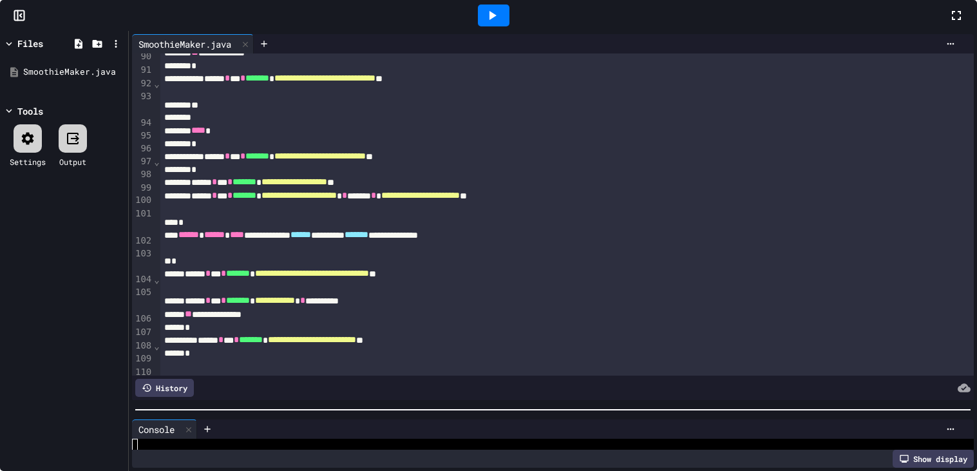
scroll to position [1504, 0]
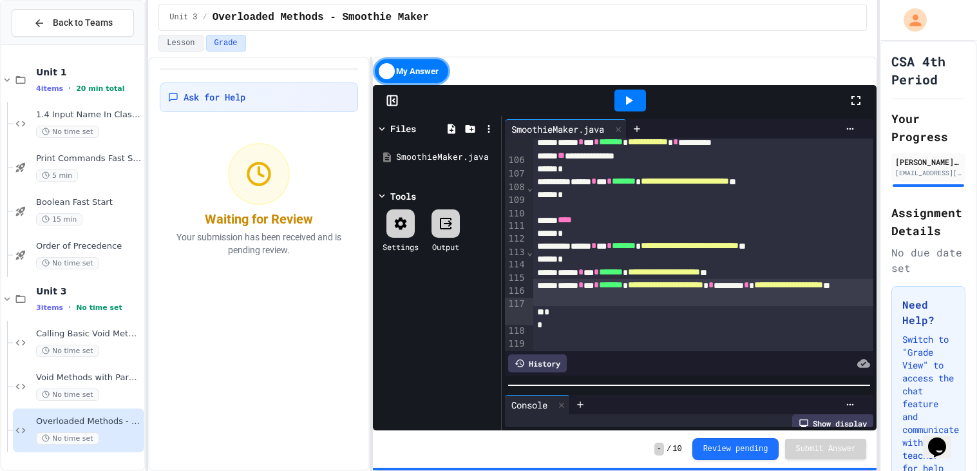
click at [431, 72] on div "My Answer" at bounding box center [411, 71] width 77 height 28
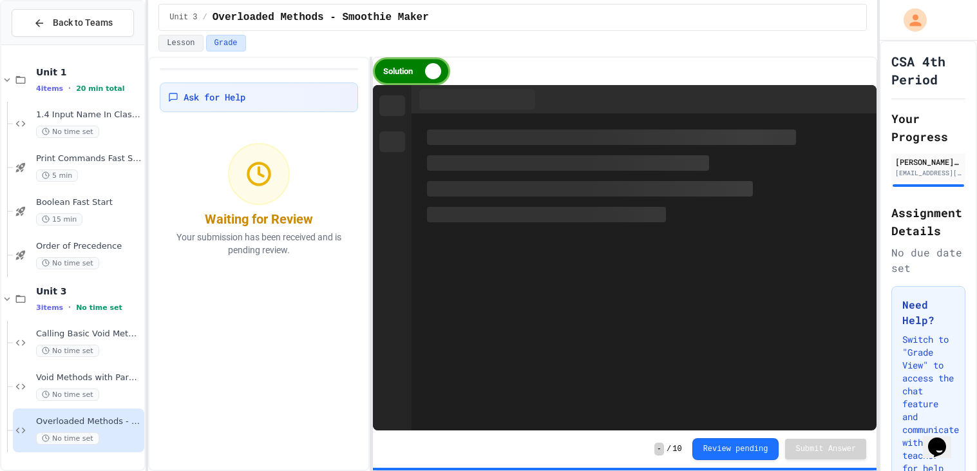
click at [431, 72] on div "Solution" at bounding box center [411, 71] width 77 height 28
